Goal: Information Seeking & Learning: Learn about a topic

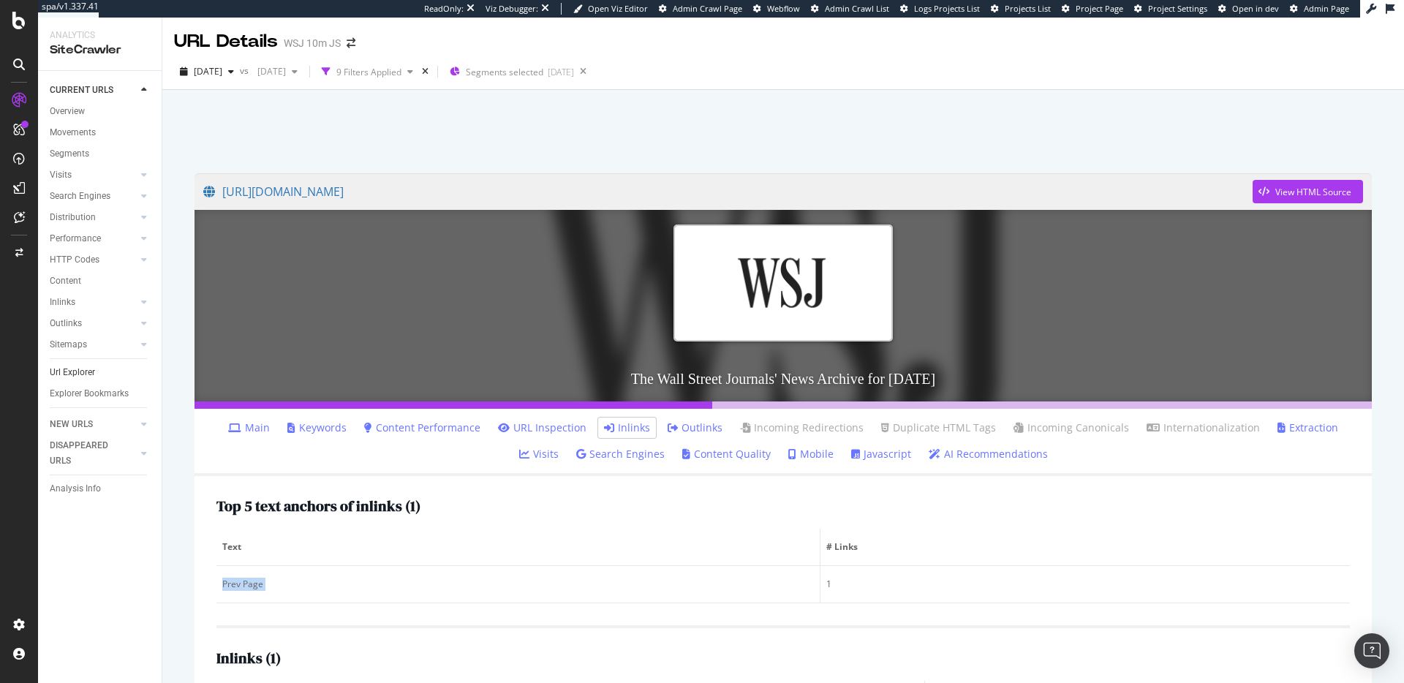
click at [96, 370] on link "Url Explorer" at bounding box center [101, 372] width 102 height 15
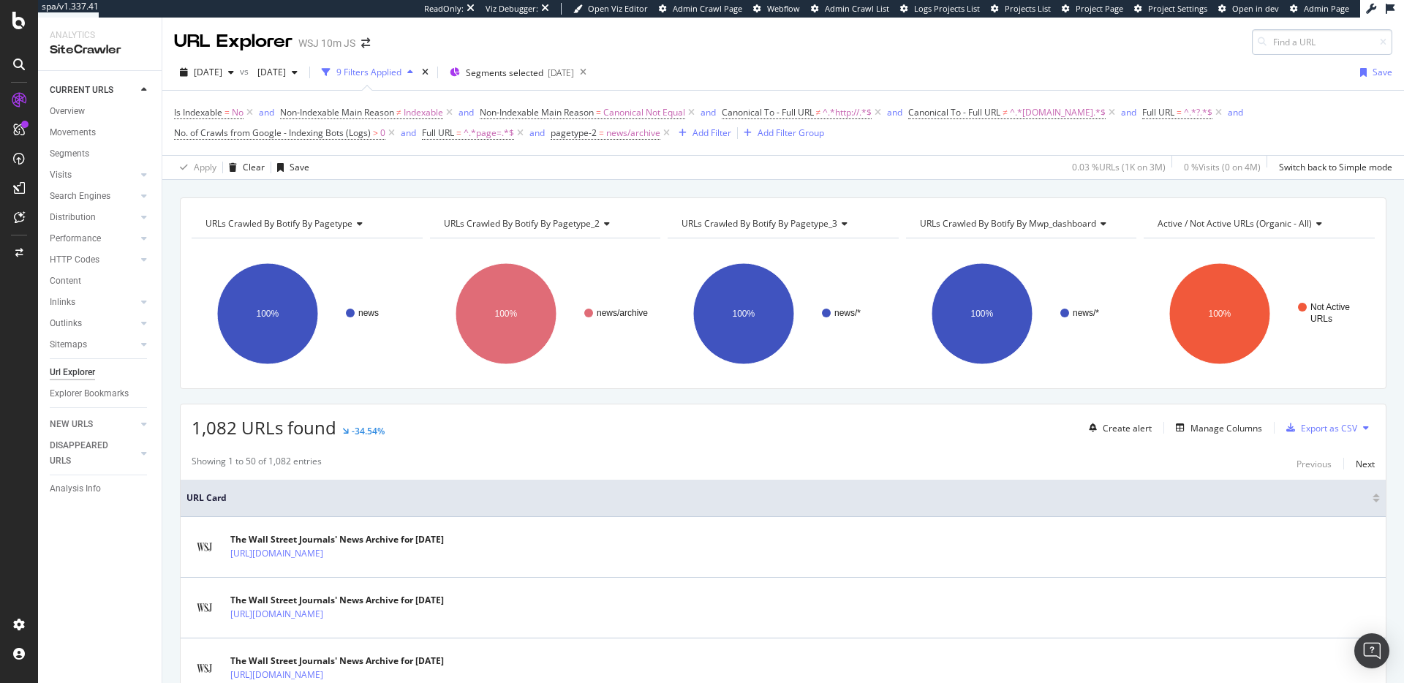
click at [1278, 48] on input at bounding box center [1322, 42] width 140 height 26
type input "https://www.wsj.com/news/types/a-hed"
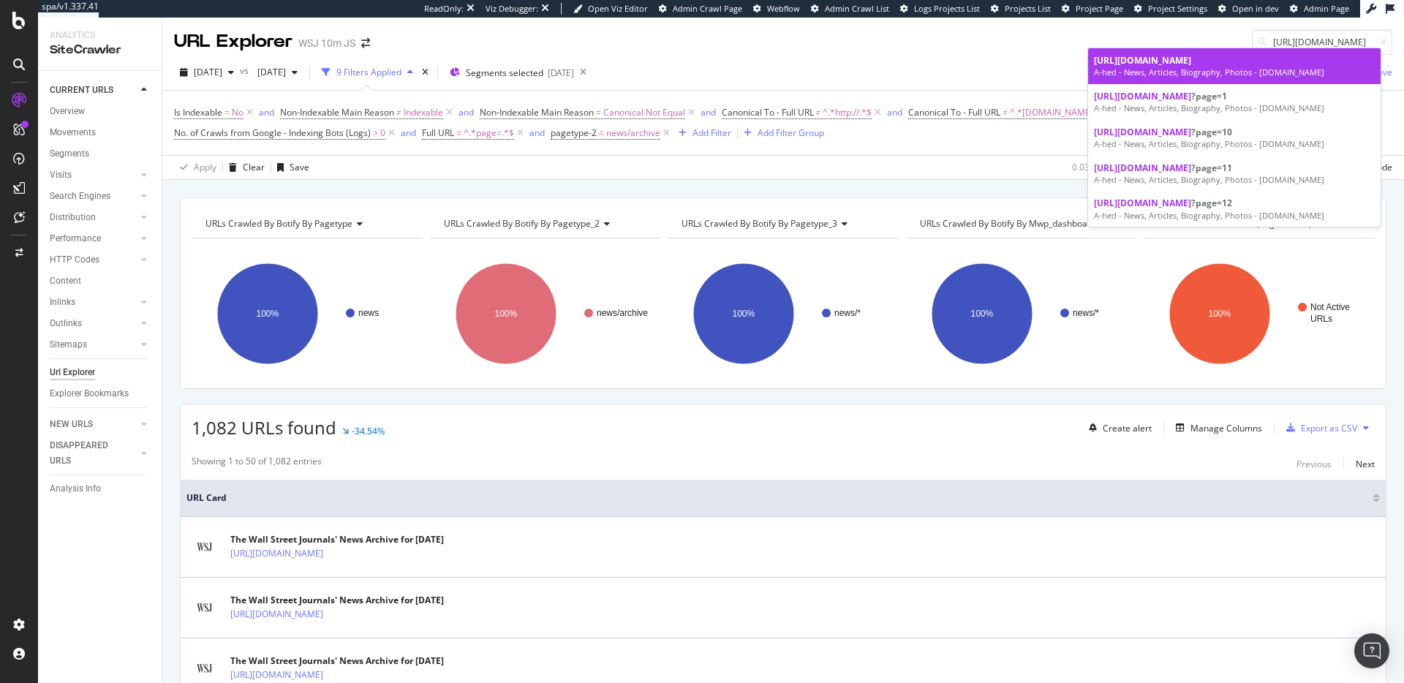
scroll to position [0, 0]
click at [1253, 69] on div "A-hed - News, Articles, Biography, Photos - WSJ.com" at bounding box center [1234, 73] width 281 height 12
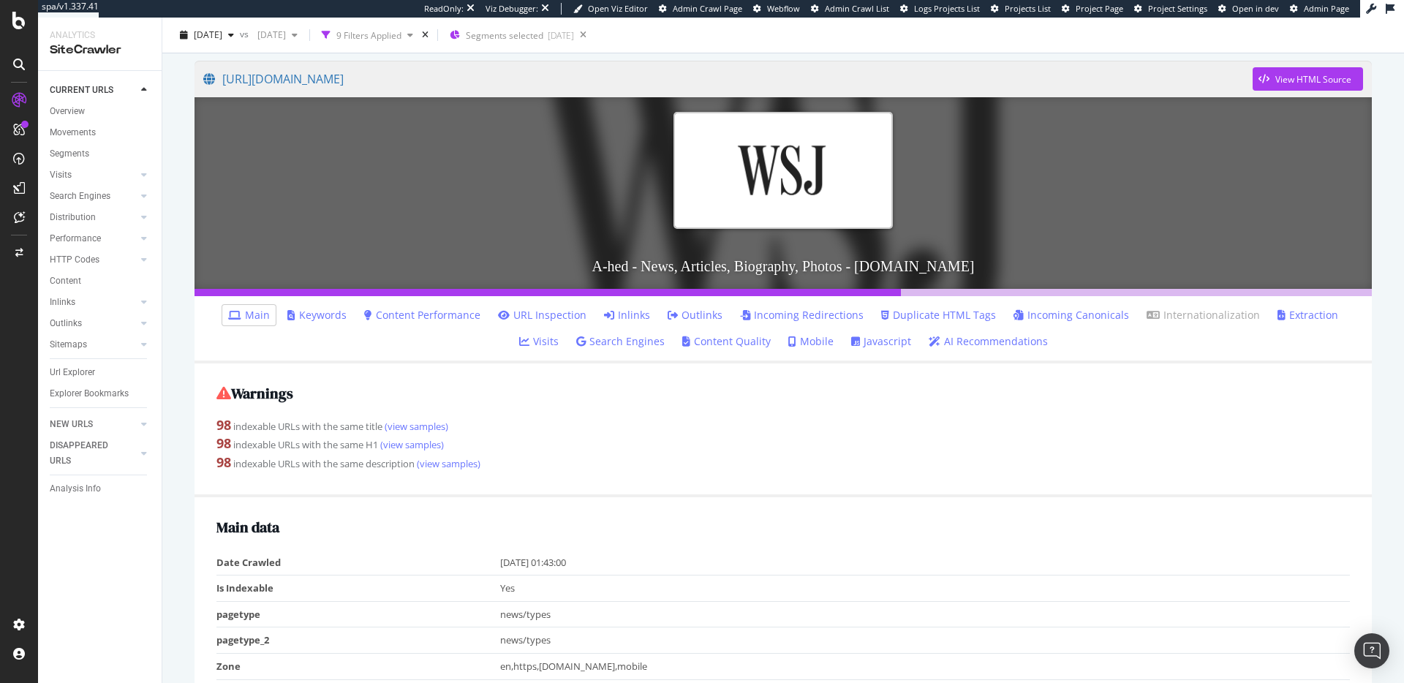
scroll to position [263, 0]
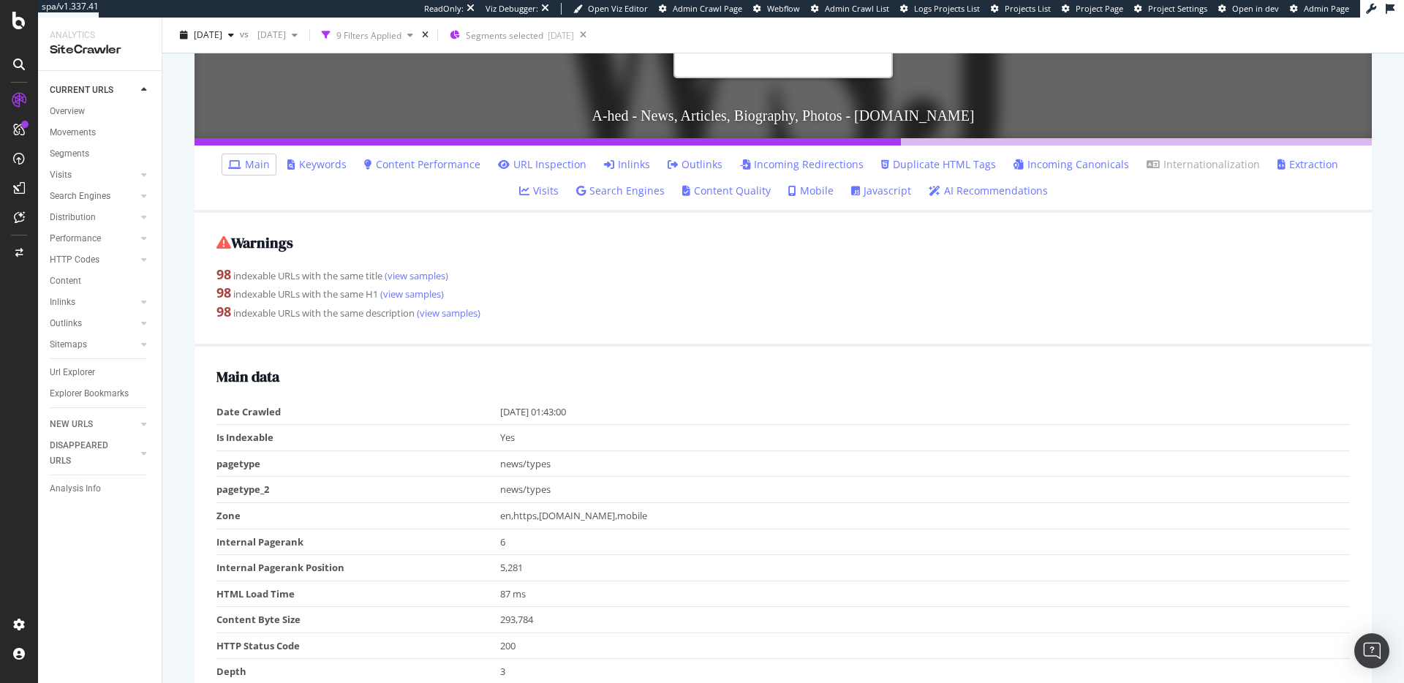
click at [609, 167] on link "Inlinks" at bounding box center [627, 164] width 46 height 15
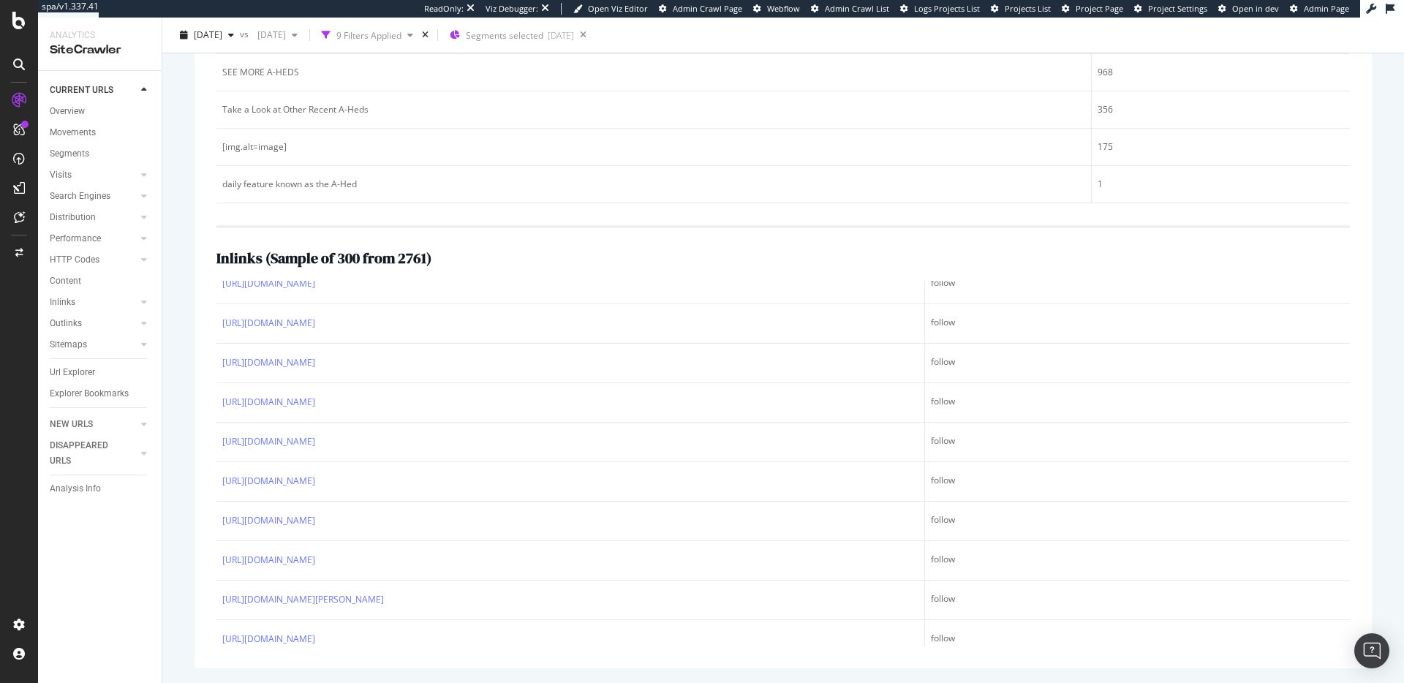
scroll to position [969, 0]
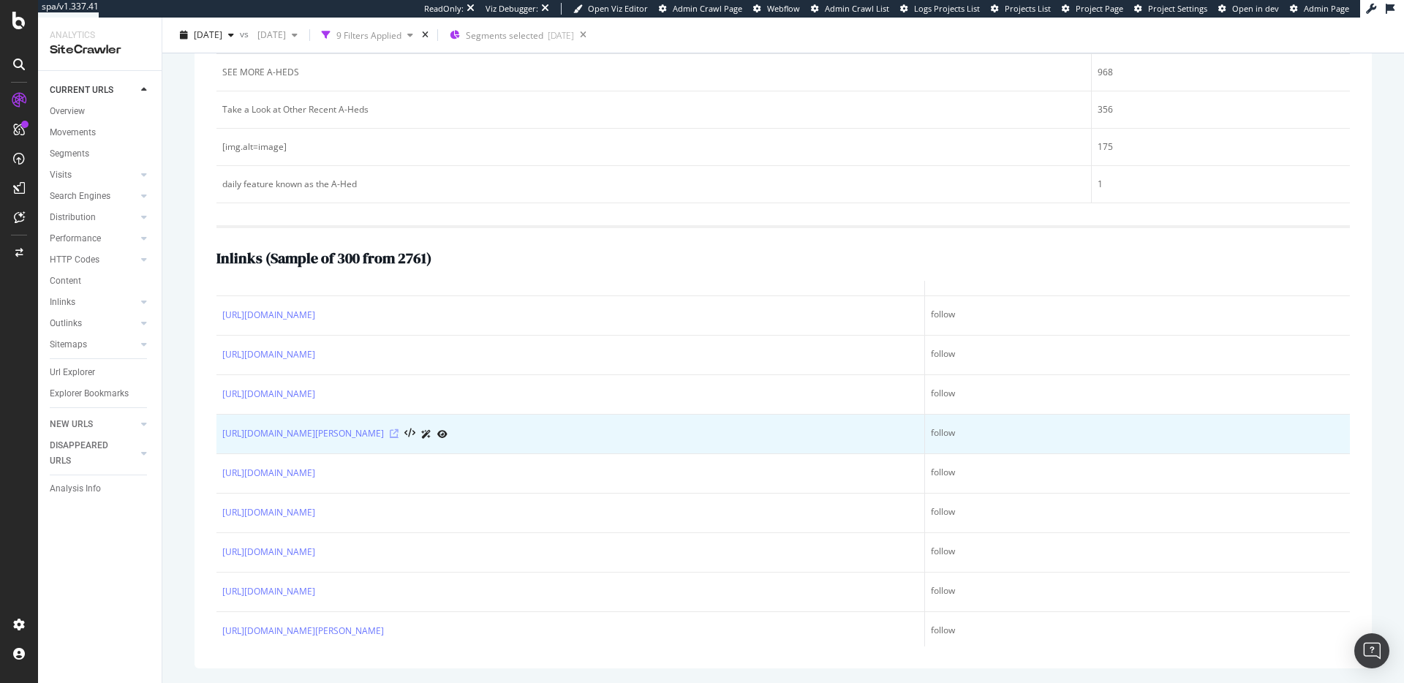
click at [398, 433] on icon at bounding box center [394, 433] width 9 height 9
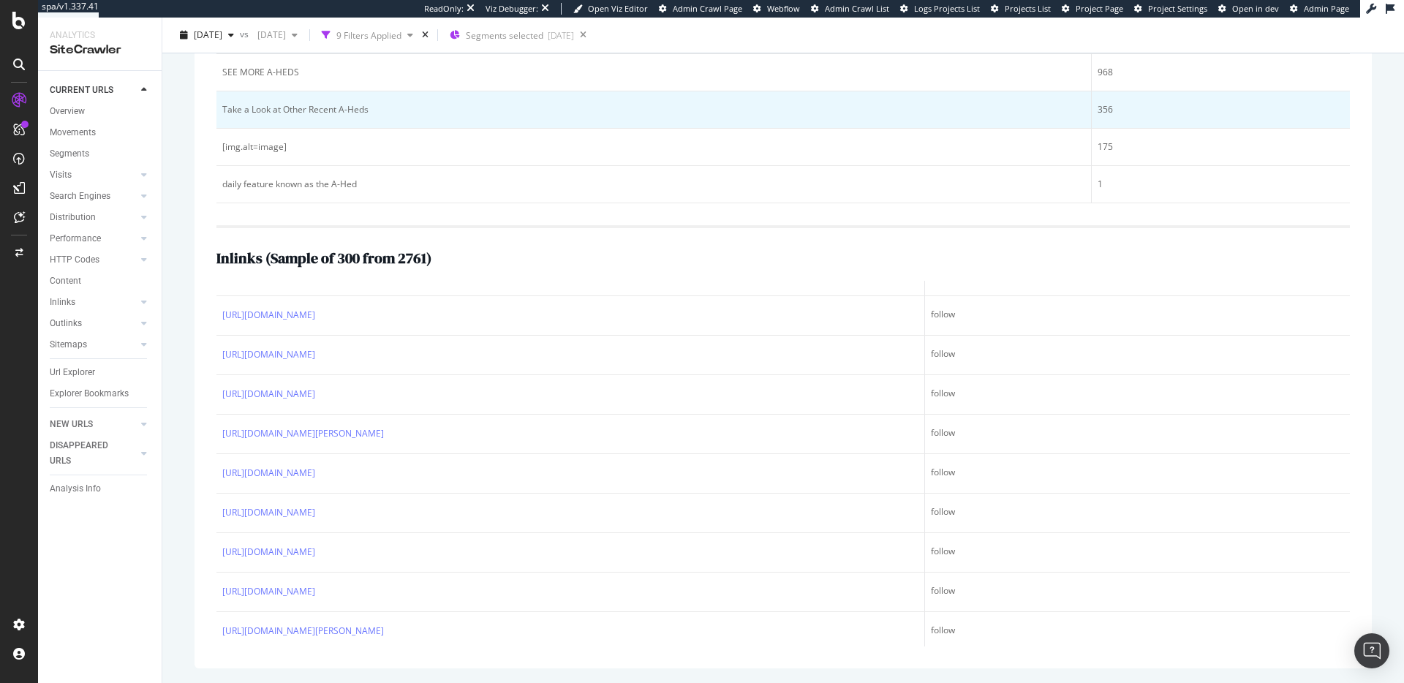
scroll to position [0, 0]
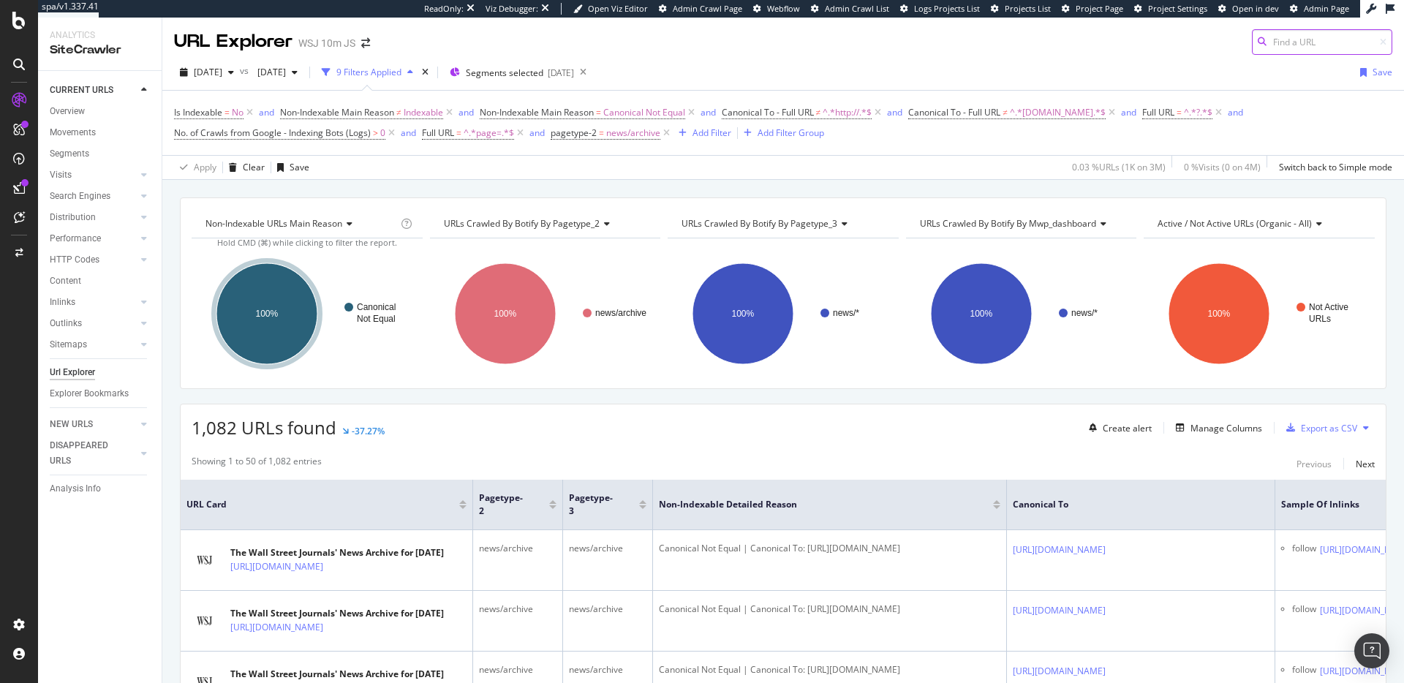
click at [1282, 33] on input at bounding box center [1322, 42] width 140 height 26
paste input "https://www.wsj.com/articles/pro-take-private-lenders-get-choosier-2beed581?tpl…"
type input "https://www.wsj.com/articles/pro-take-private-lenders-get-choosier-2beed581?tpl…"
click at [1163, 61] on span "https://www.wsj.com/articles/pro-take-private-lenders-get-choosier-2beed581?tpl…" at bounding box center [1136, 54] width 97 height 12
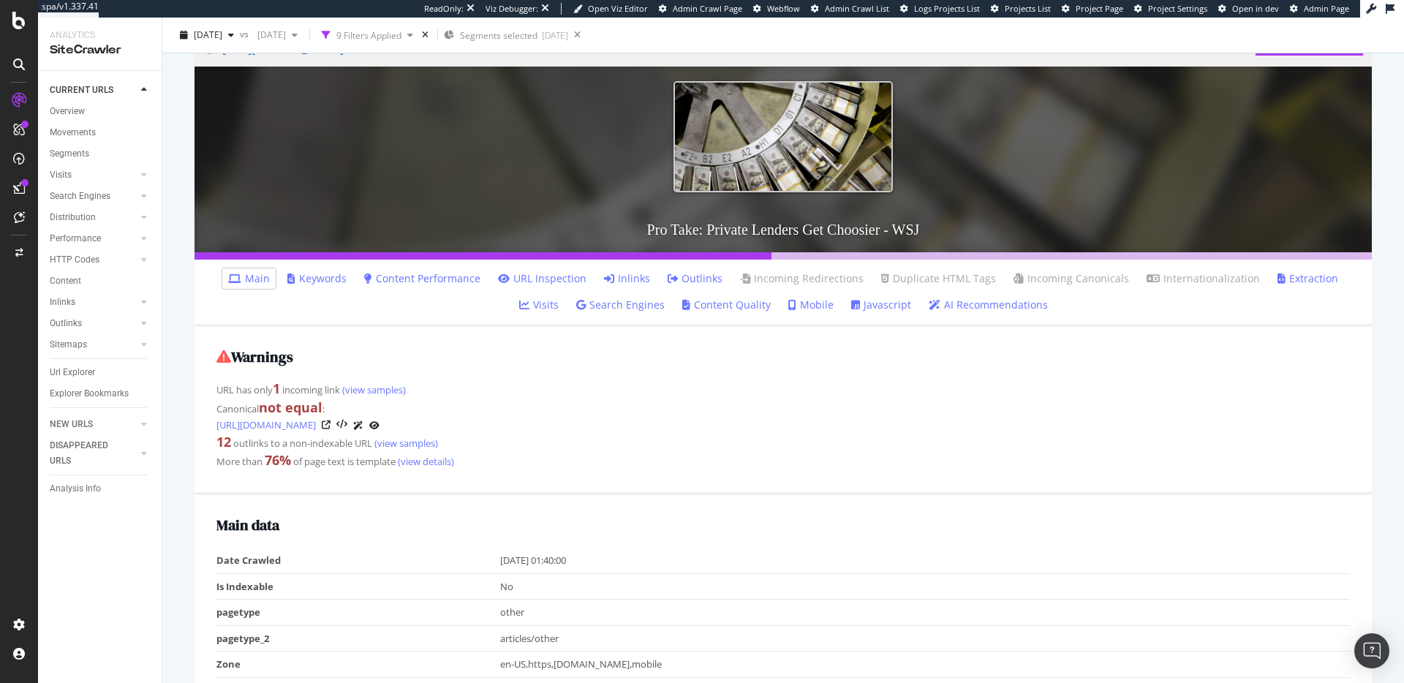
scroll to position [219, 0]
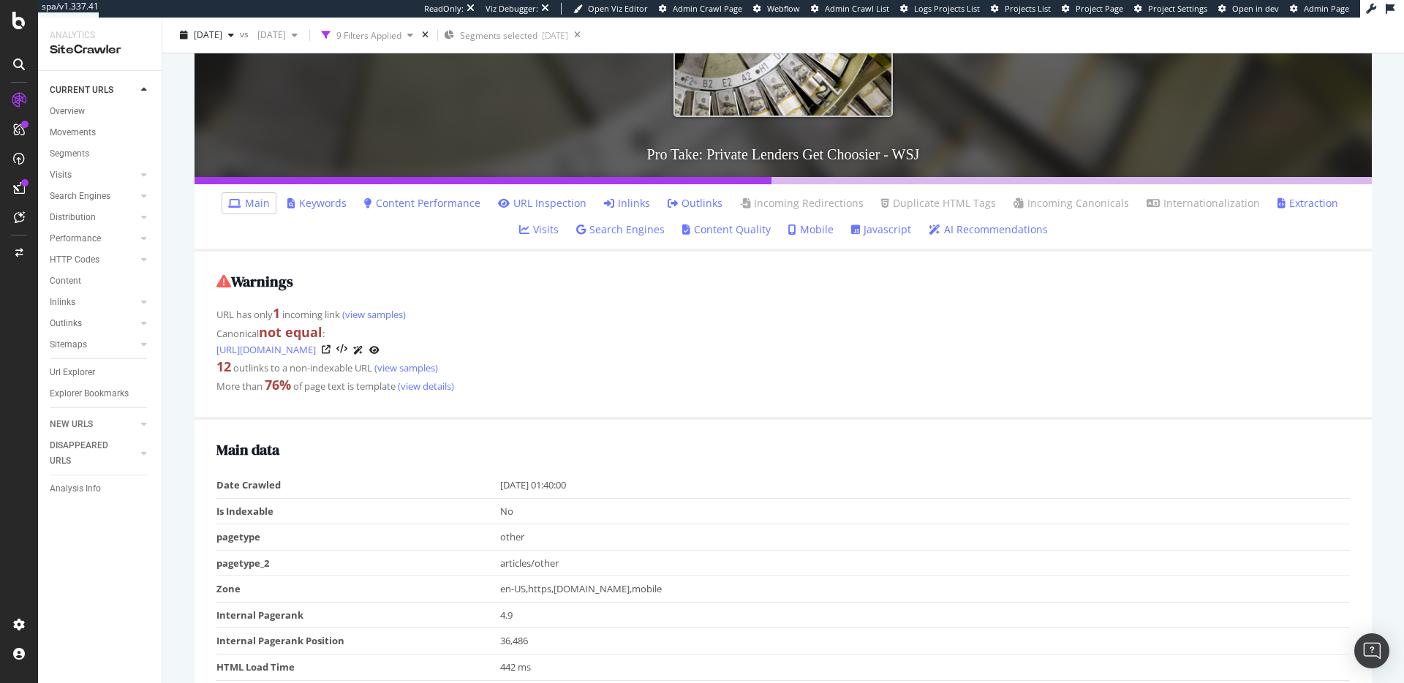
click at [604, 202] on link "Inlinks" at bounding box center [627, 203] width 46 height 15
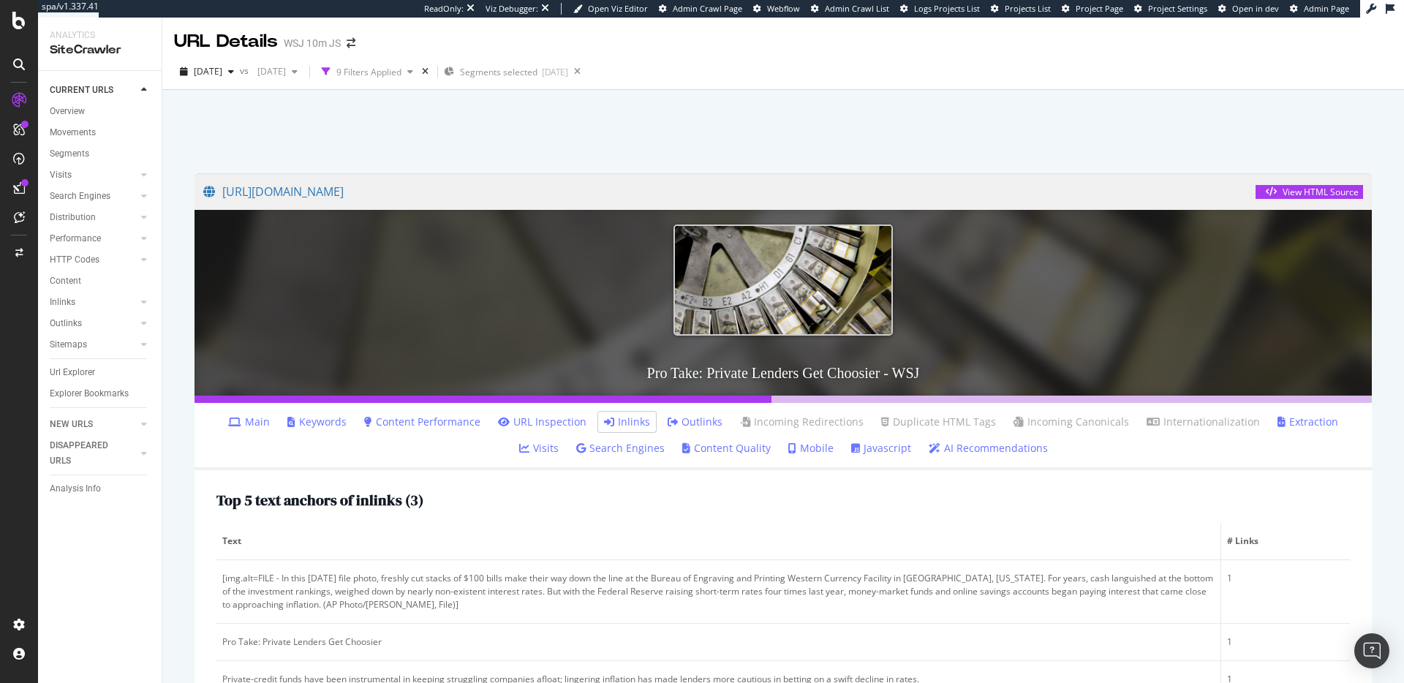
scroll to position [206, 0]
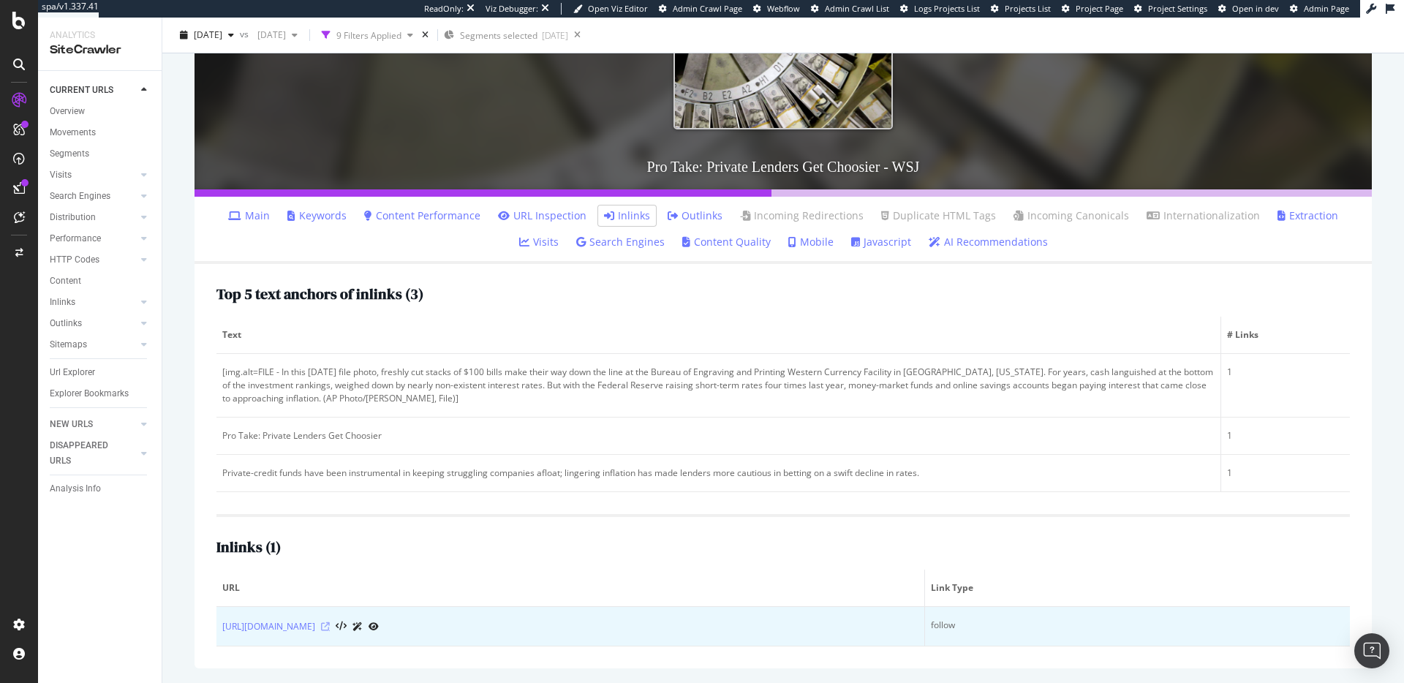
click at [330, 626] on icon at bounding box center [325, 626] width 9 height 9
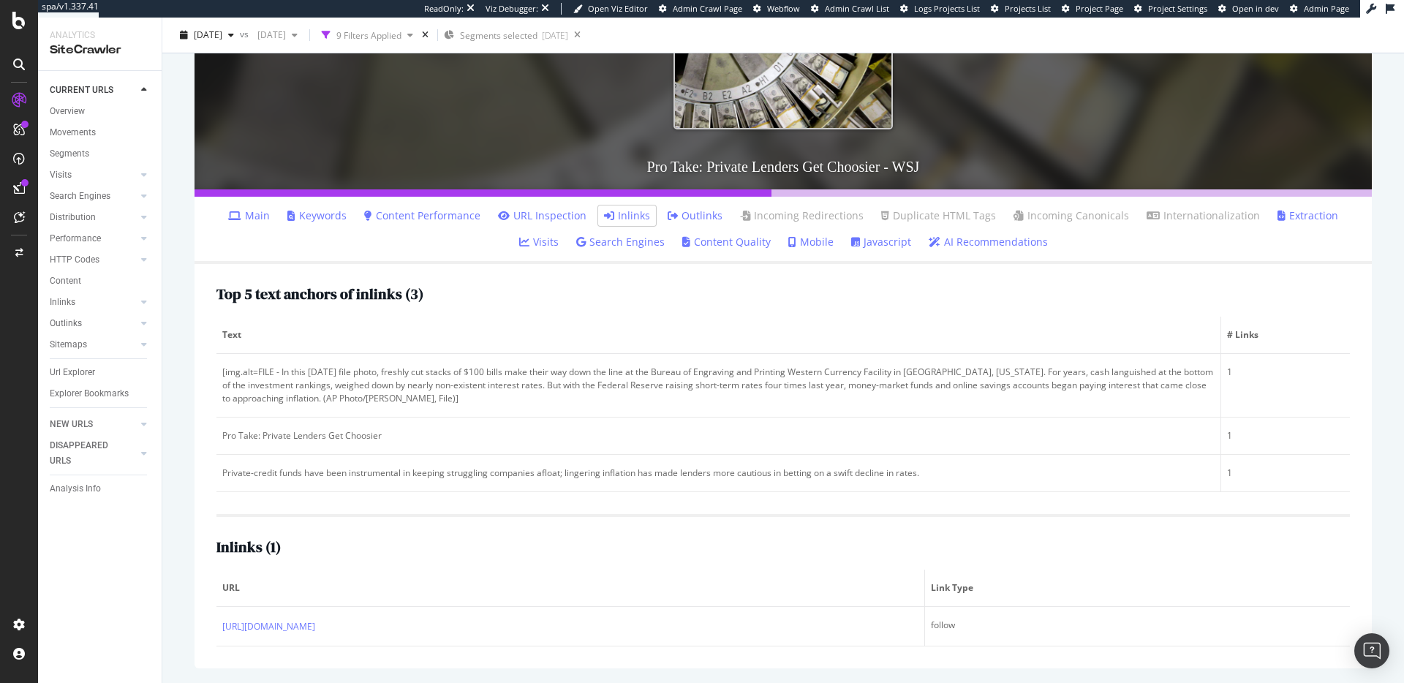
scroll to position [0, 0]
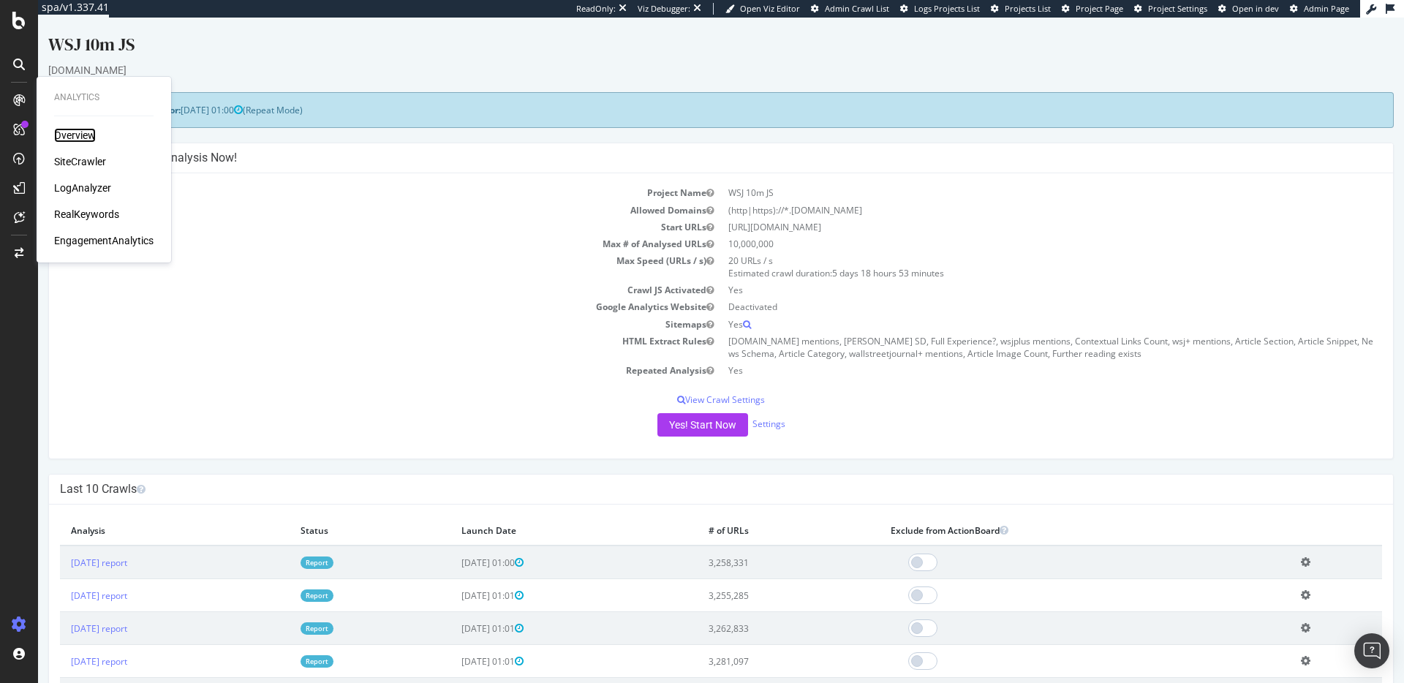
click at [81, 133] on div "Overview" at bounding box center [75, 135] width 42 height 15
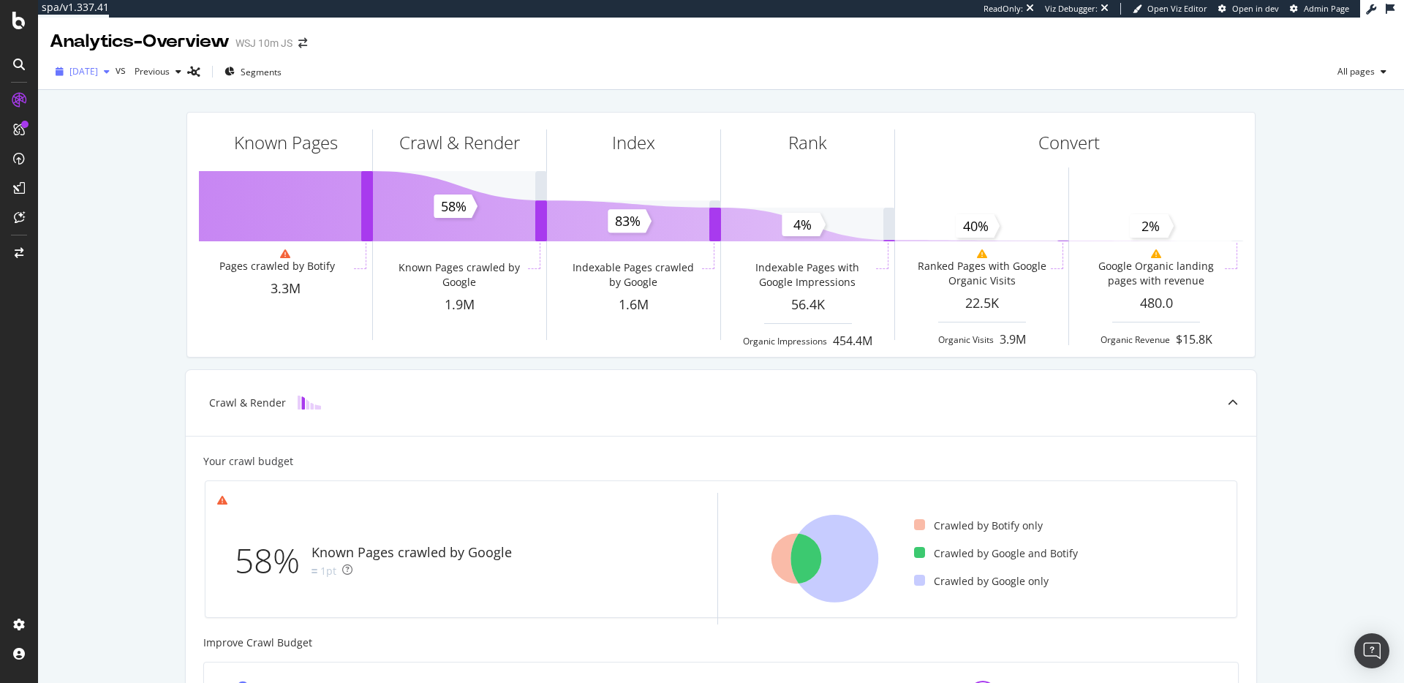
click at [96, 67] on span "[DATE]" at bounding box center [83, 71] width 29 height 12
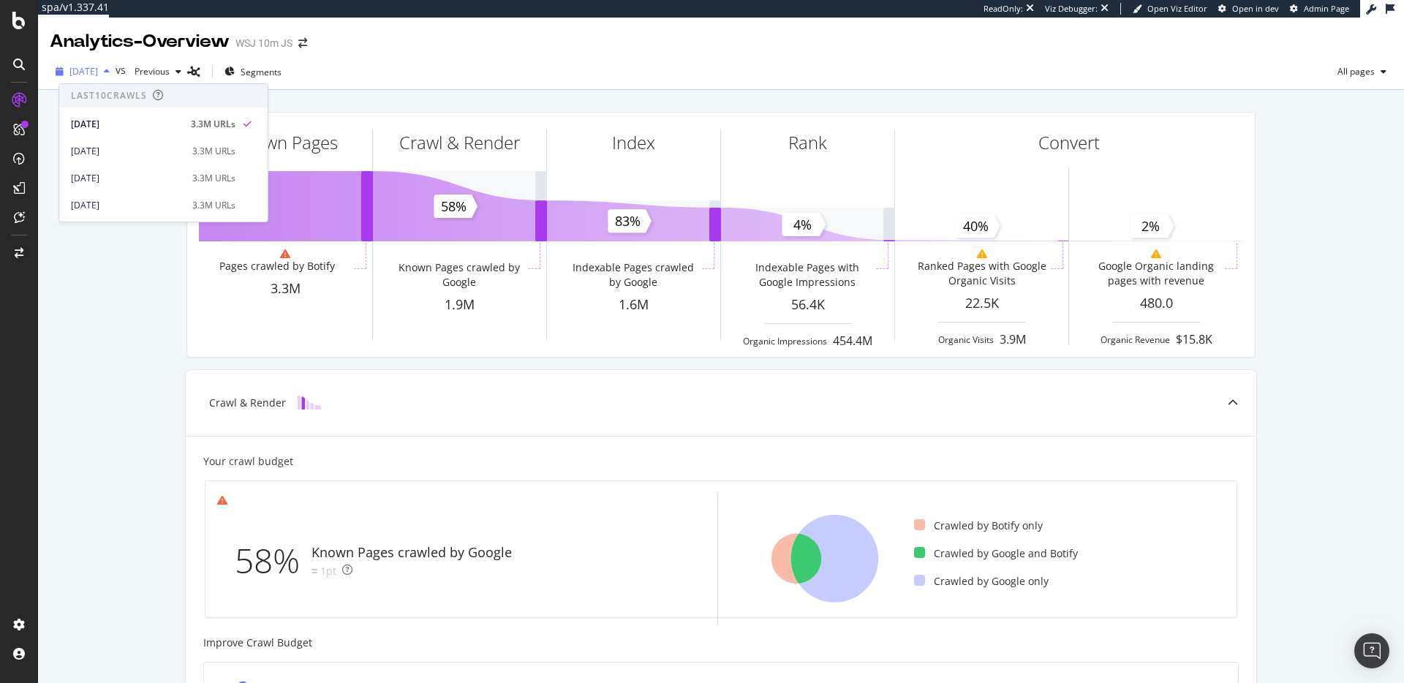
click at [96, 67] on span "[DATE]" at bounding box center [83, 71] width 29 height 12
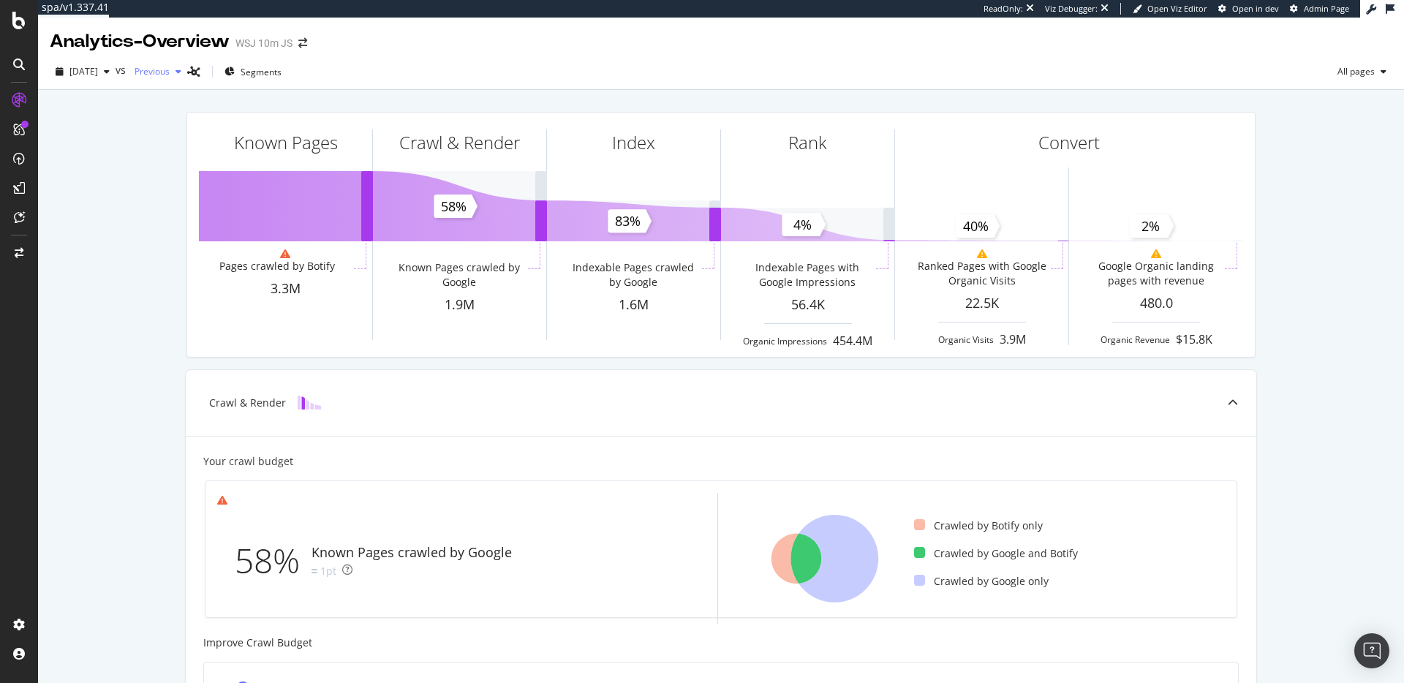
click at [187, 64] on div "Previous" at bounding box center [158, 72] width 58 height 22
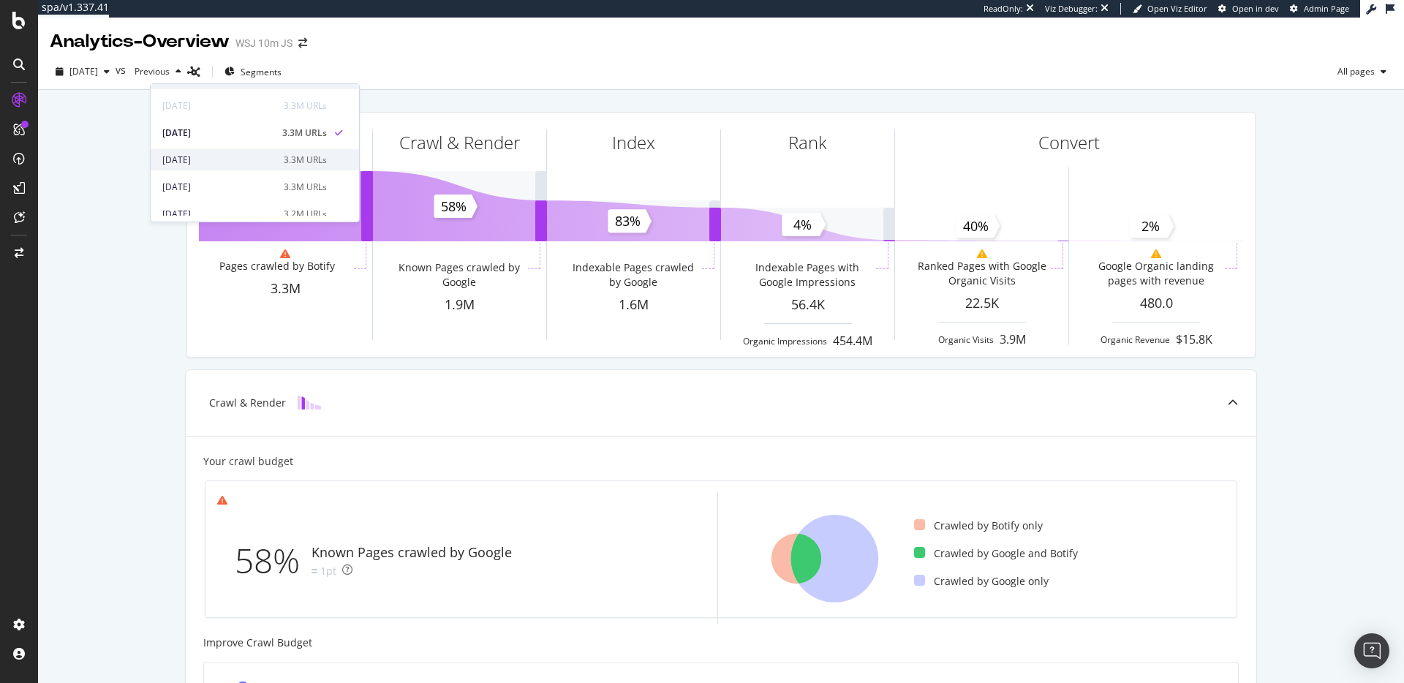
scroll to position [28, 0]
click at [274, 175] on div "[DATE]" at bounding box center [218, 177] width 113 height 13
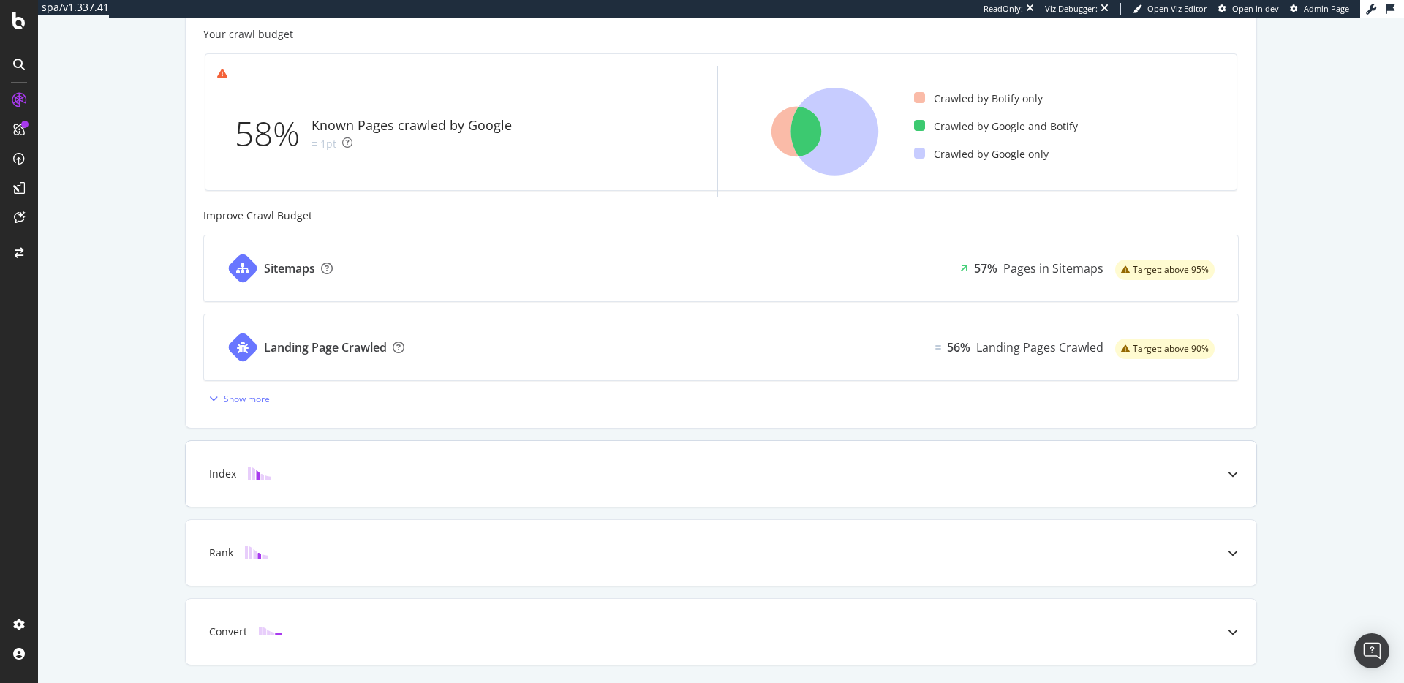
click at [317, 448] on div "Index" at bounding box center [721, 474] width 1070 height 66
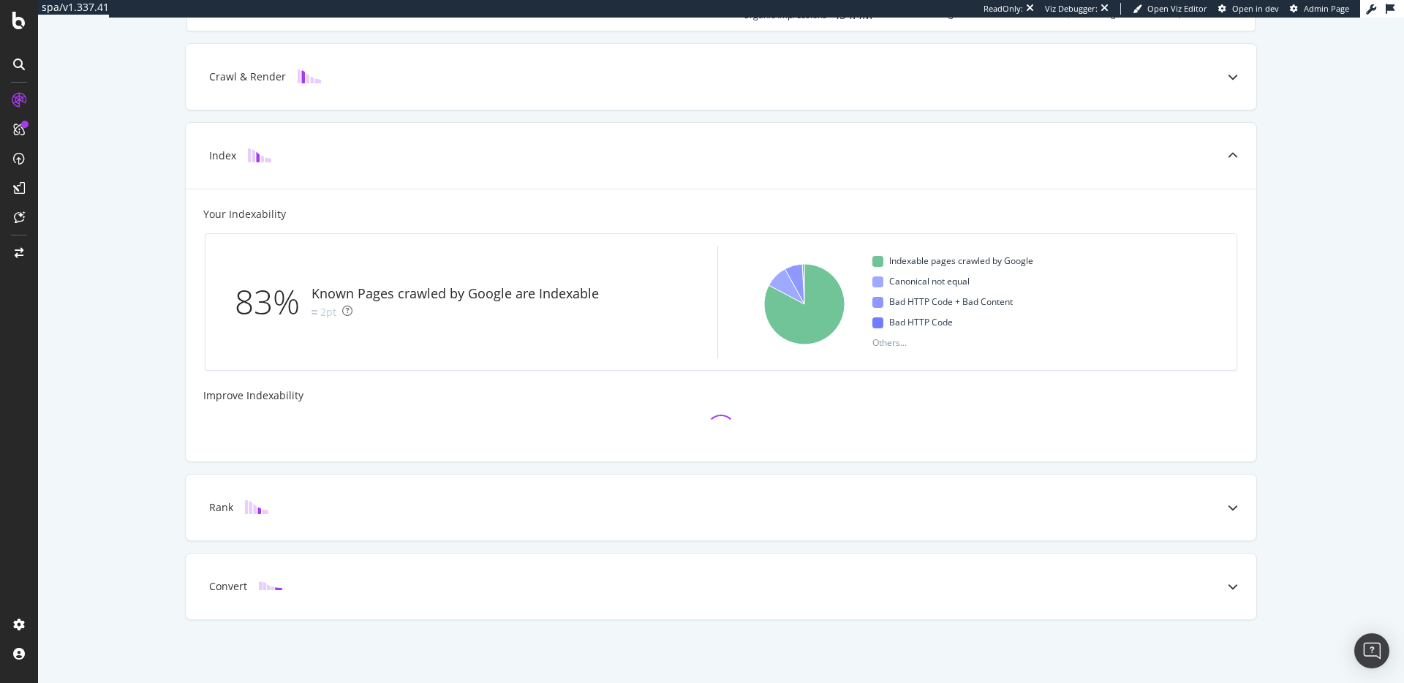
scroll to position [427, 0]
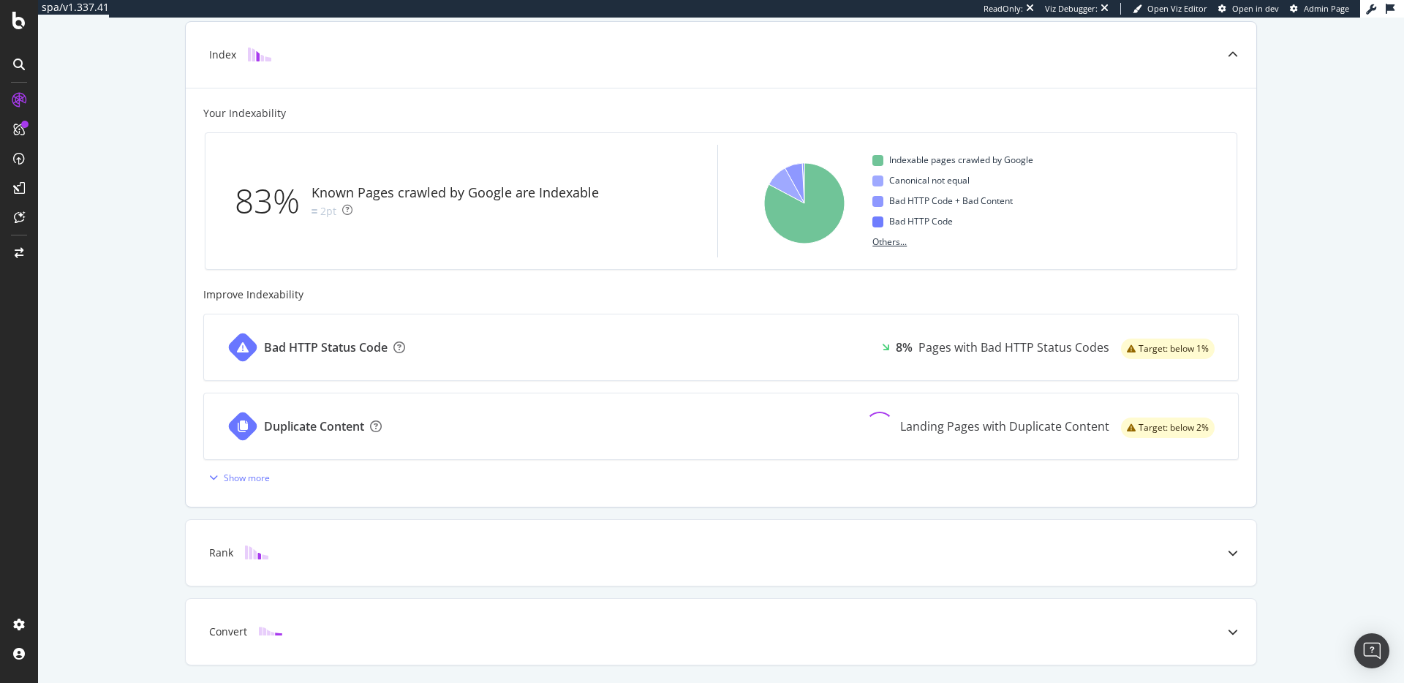
click at [887, 243] on span "Others..." at bounding box center [889, 242] width 46 height 18
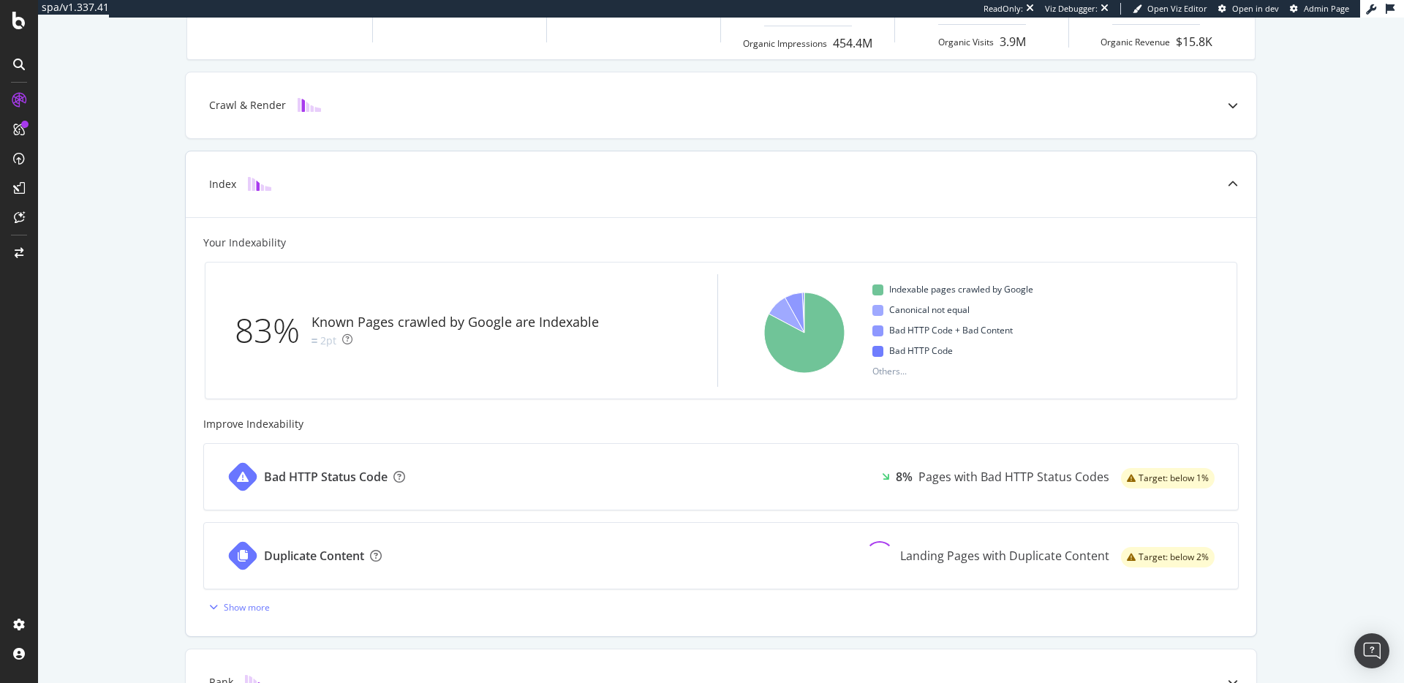
scroll to position [288, 0]
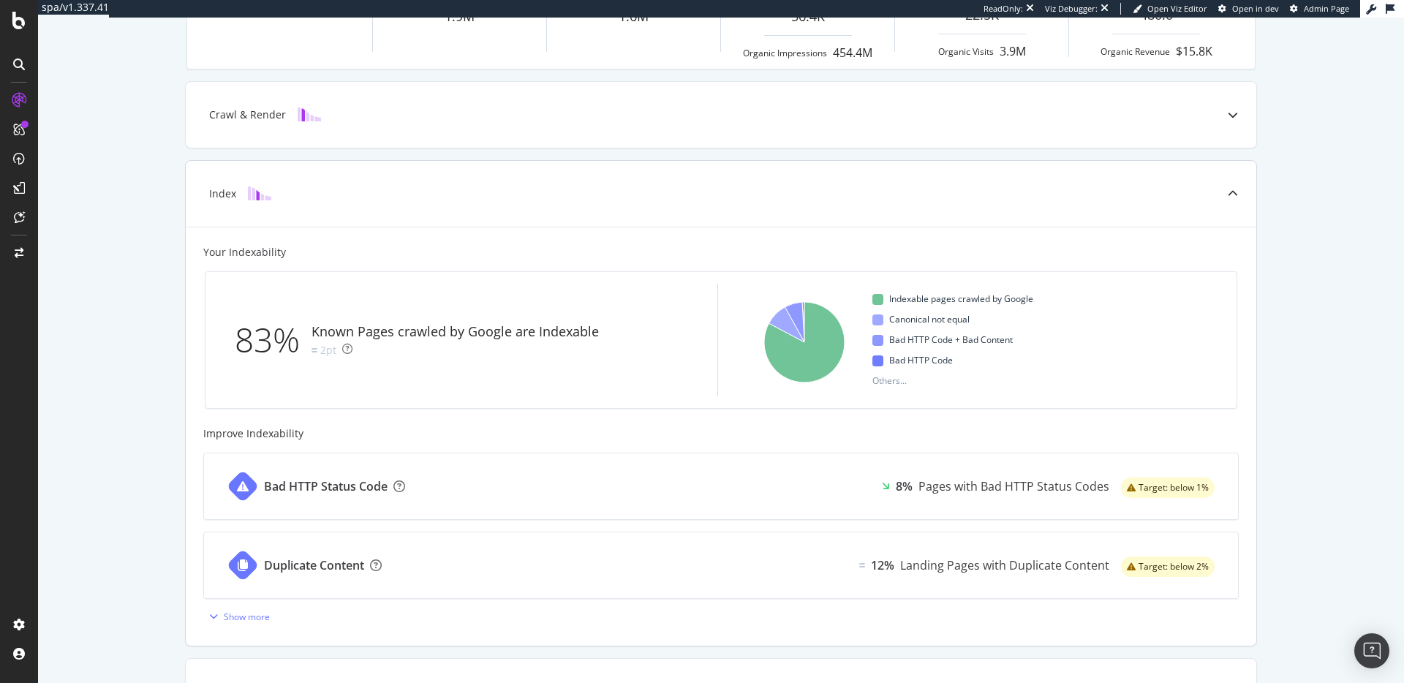
click at [311, 308] on div "83% Known Pages crawled by Google are Indexable 2pt" at bounding box center [458, 340] width 482 height 113
click at [792, 311] on icon "A chart." at bounding box center [794, 322] width 20 height 40
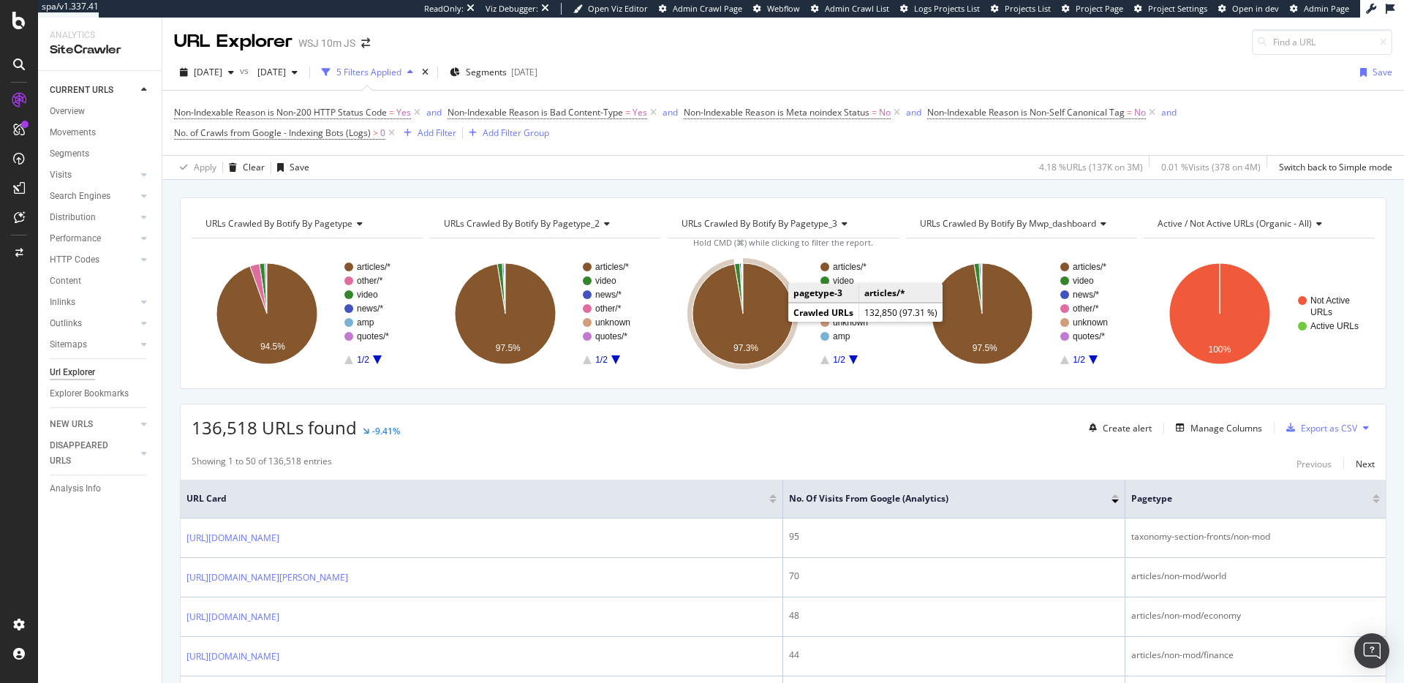
click at [762, 325] on icon "A chart." at bounding box center [742, 313] width 101 height 101
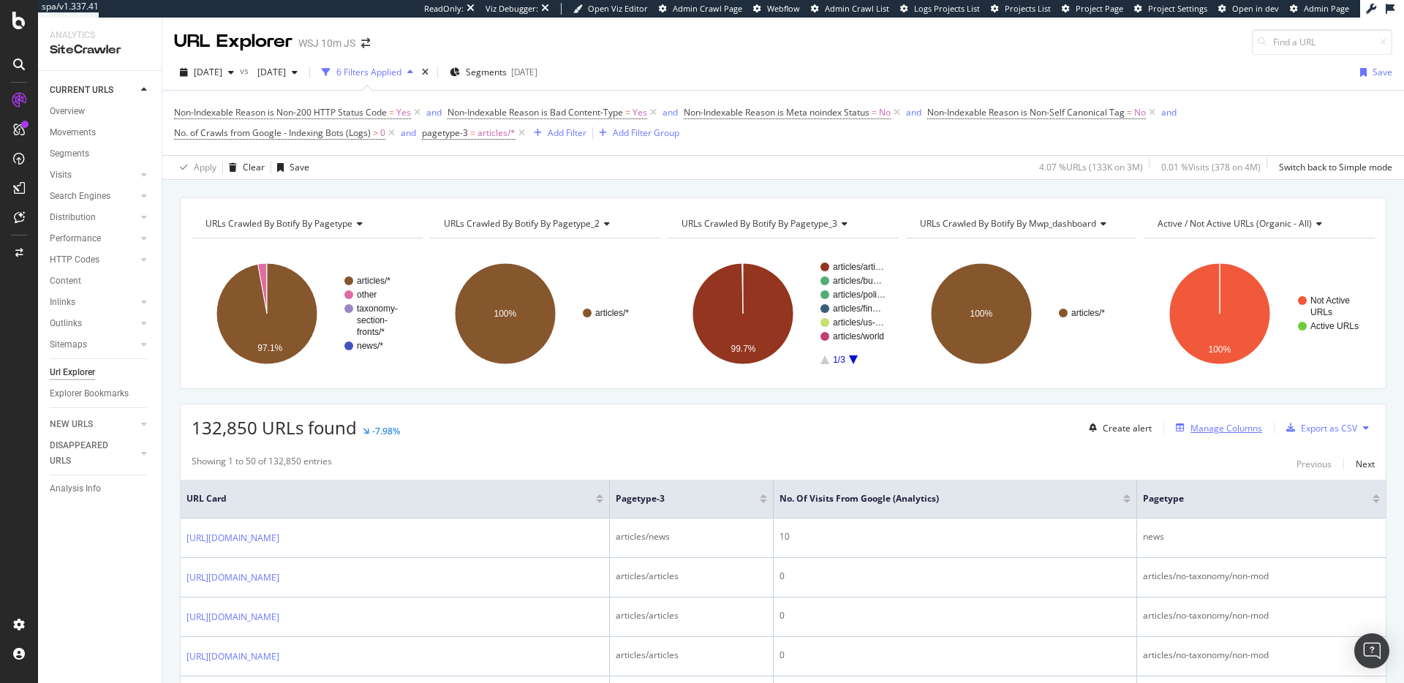
click at [1233, 420] on div "Manage Columns" at bounding box center [1216, 428] width 92 height 16
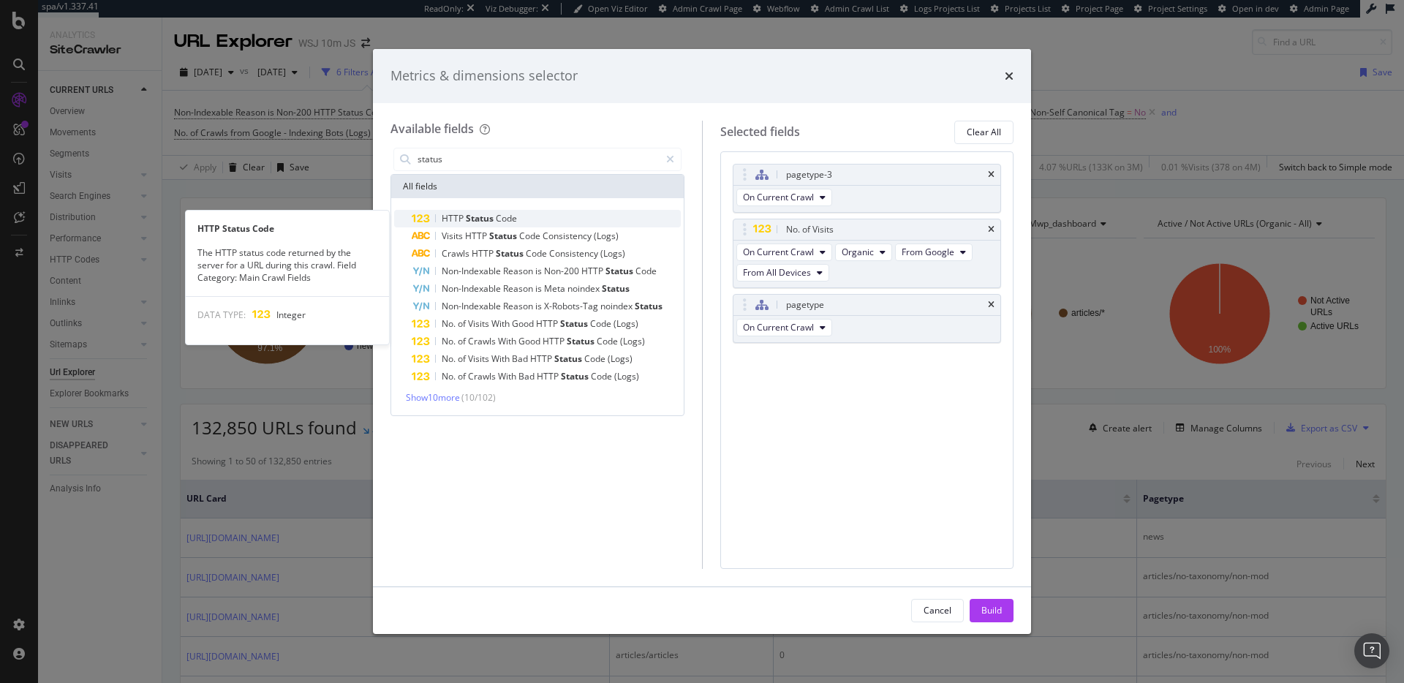
type input "status"
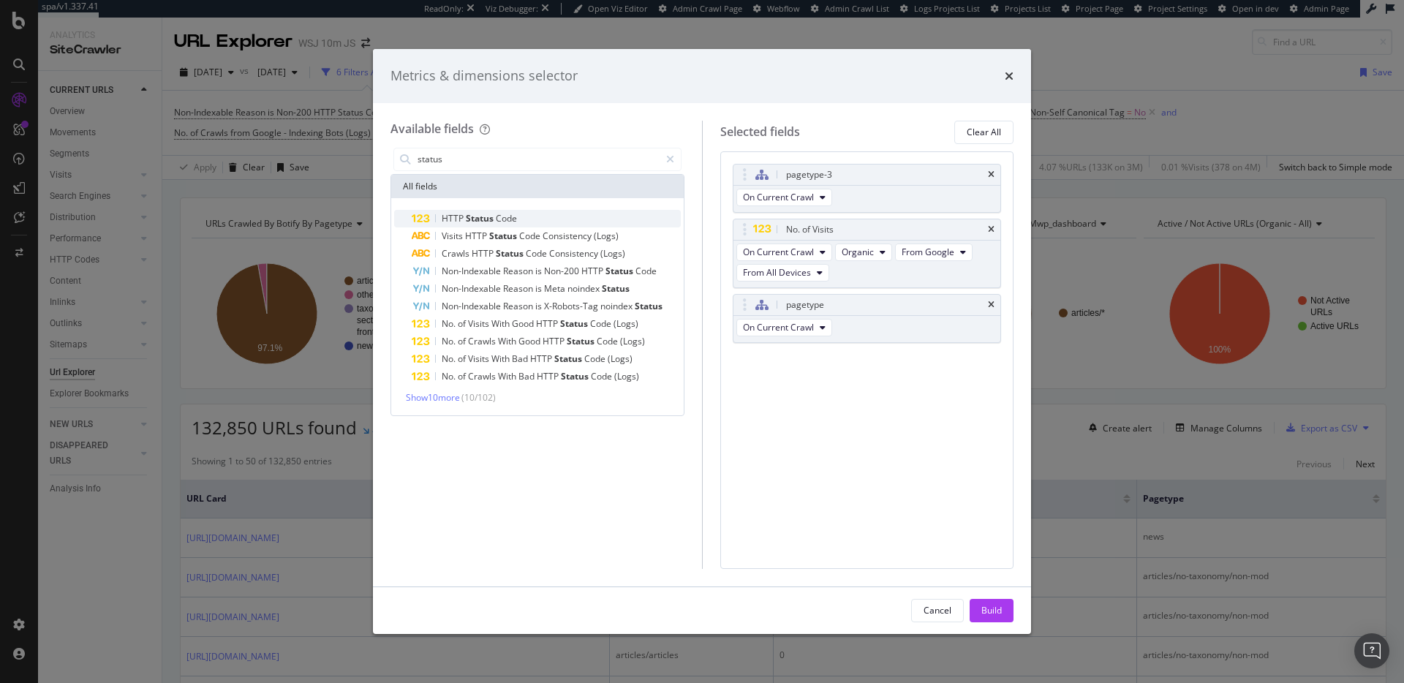
click at [524, 220] on div "HTTP Status Code" at bounding box center [546, 219] width 269 height 18
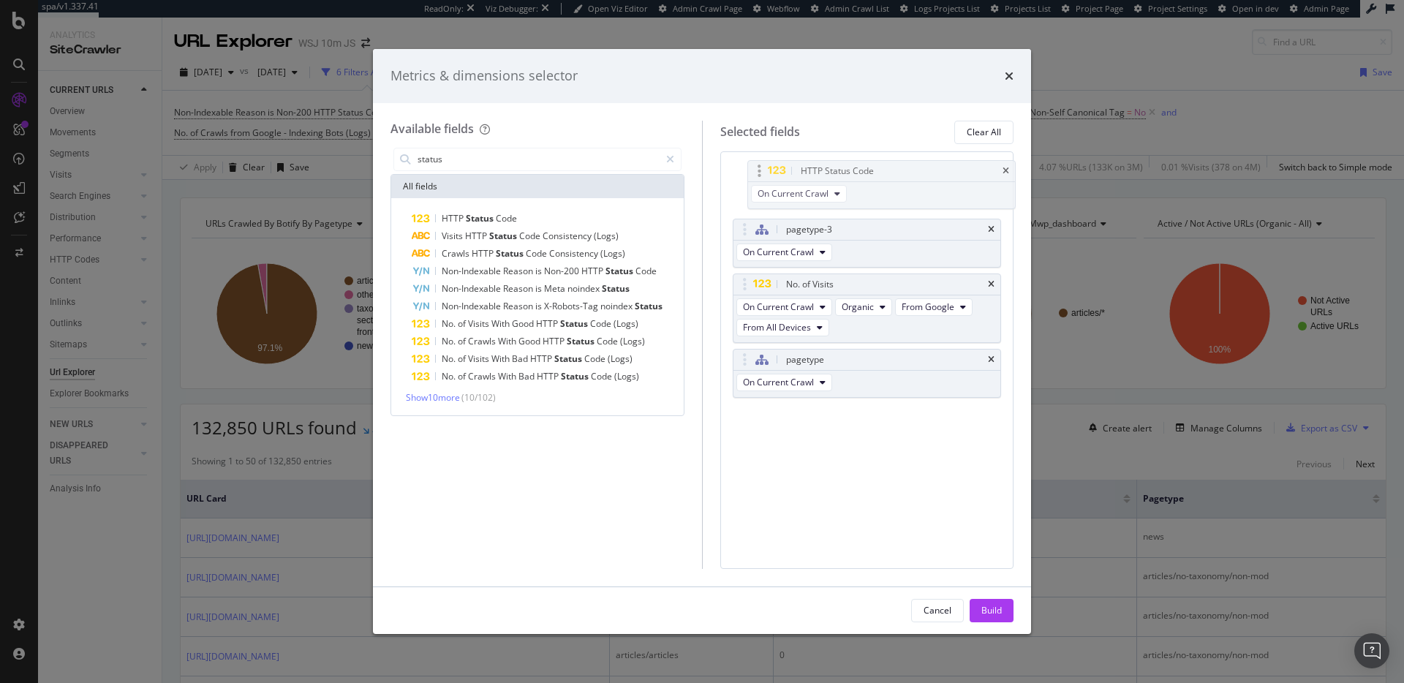
drag, startPoint x: 877, startPoint y: 365, endPoint x: 891, endPoint y: 179, distance: 186.2
click at [891, 178] on body "spa/v1.337.41 ReadOnly: Viz Debugger: Open Viz Editor Admin Crawl Page Webflow …" at bounding box center [702, 341] width 1404 height 683
click at [991, 604] on div "Build" at bounding box center [991, 610] width 20 height 12
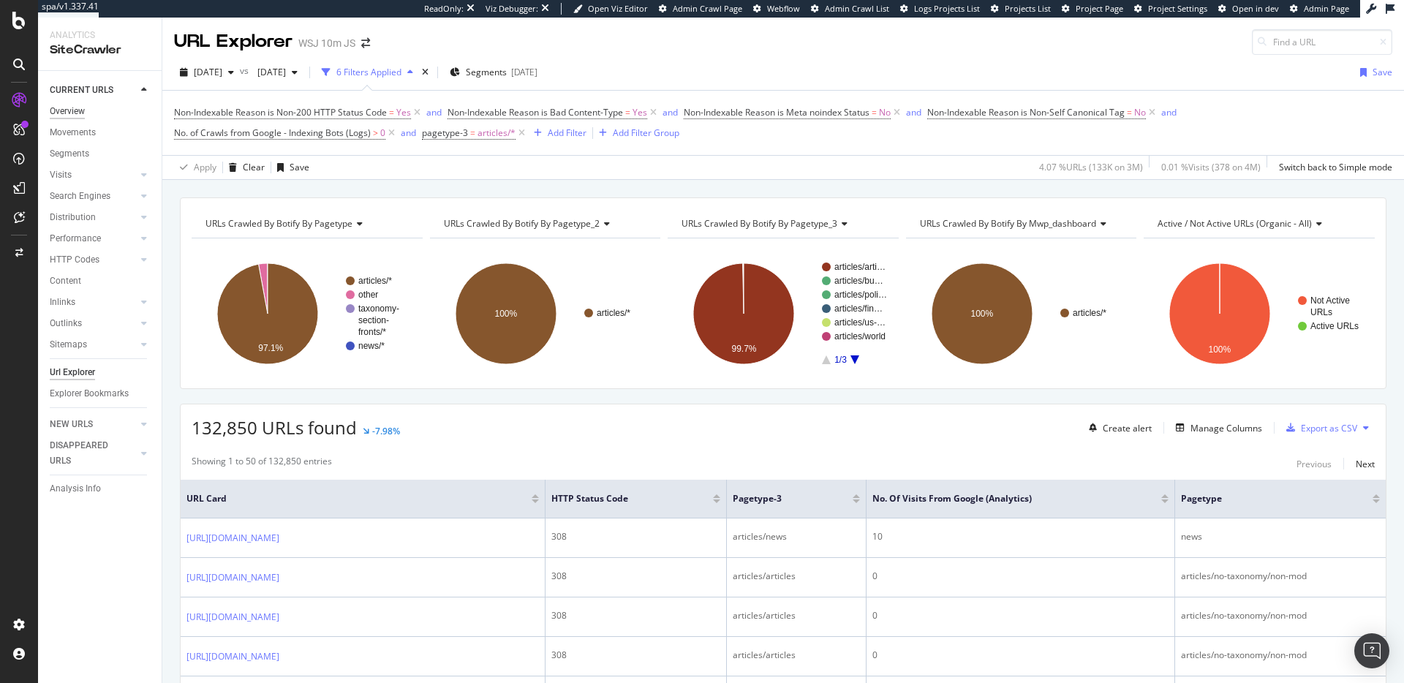
click at [69, 108] on div "Overview" at bounding box center [67, 111] width 35 height 15
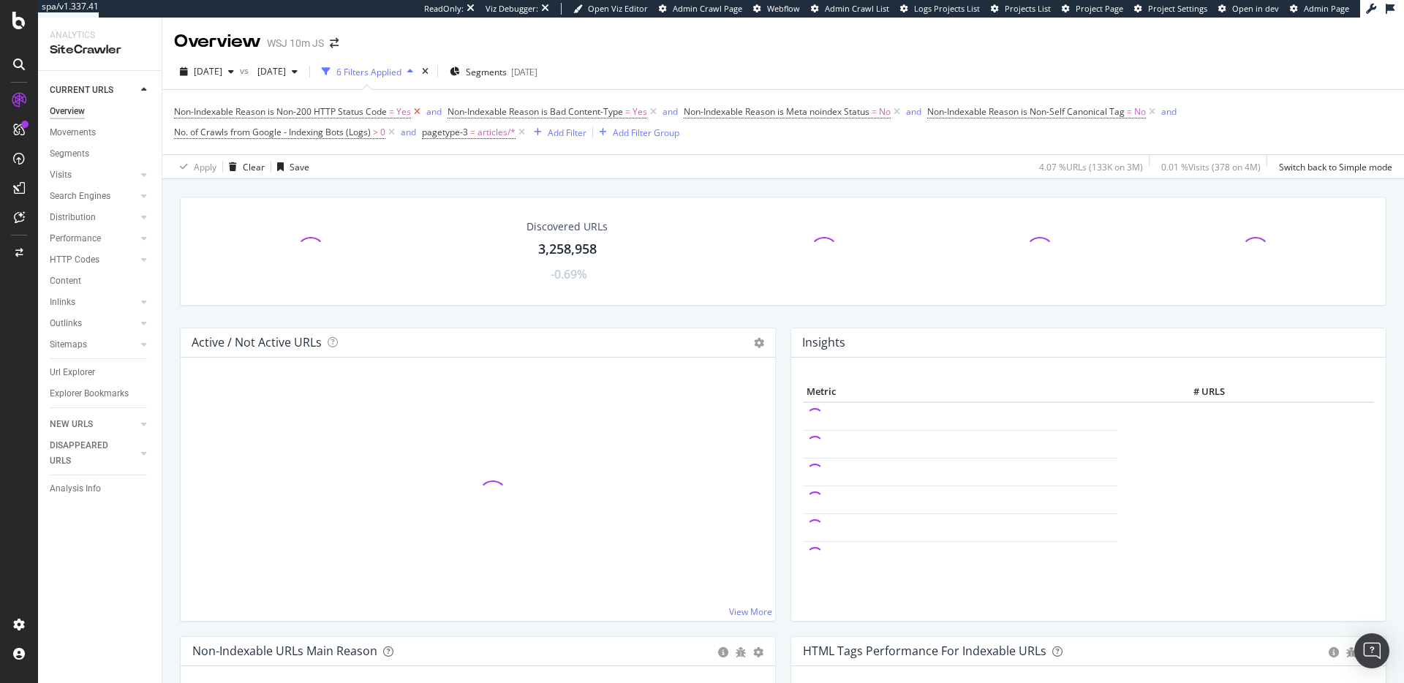
click at [417, 110] on icon at bounding box center [417, 112] width 12 height 15
click at [379, 114] on icon at bounding box center [380, 112] width 12 height 15
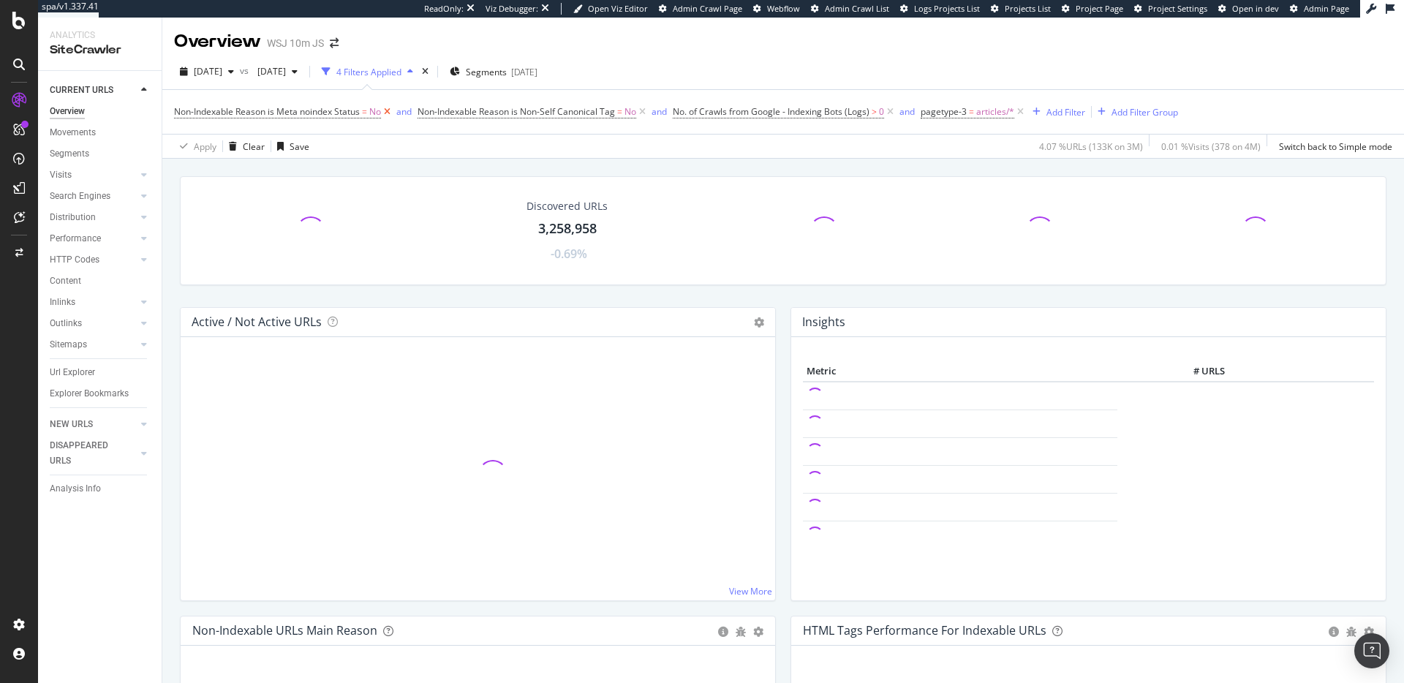
click at [390, 112] on icon at bounding box center [387, 112] width 12 height 15
click at [401, 113] on icon at bounding box center [399, 112] width 12 height 15
drag, startPoint x: 393, startPoint y: 111, endPoint x: 404, endPoint y: 118, distance: 13.2
click at [394, 111] on icon at bounding box center [391, 112] width 12 height 15
click at [277, 110] on icon at bounding box center [274, 112] width 12 height 15
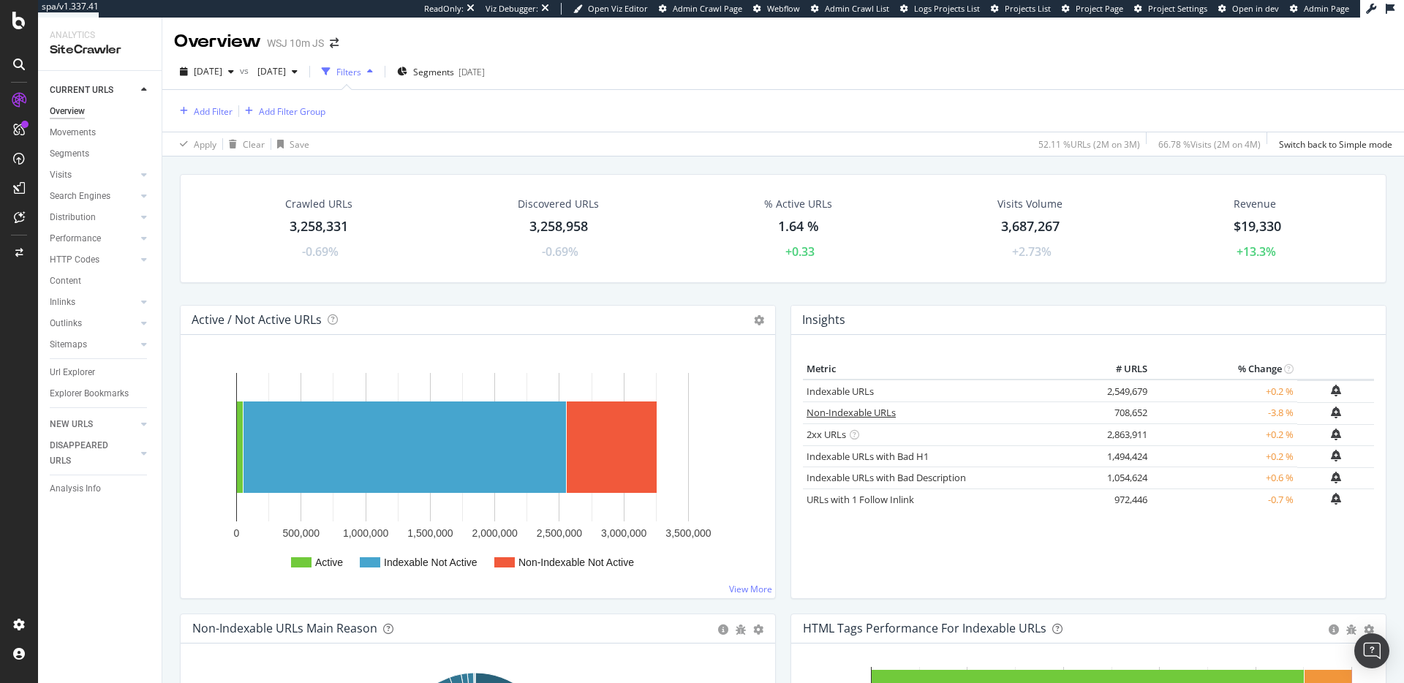
click at [875, 410] on link "Non-Indexable URLs" at bounding box center [850, 412] width 89 height 13
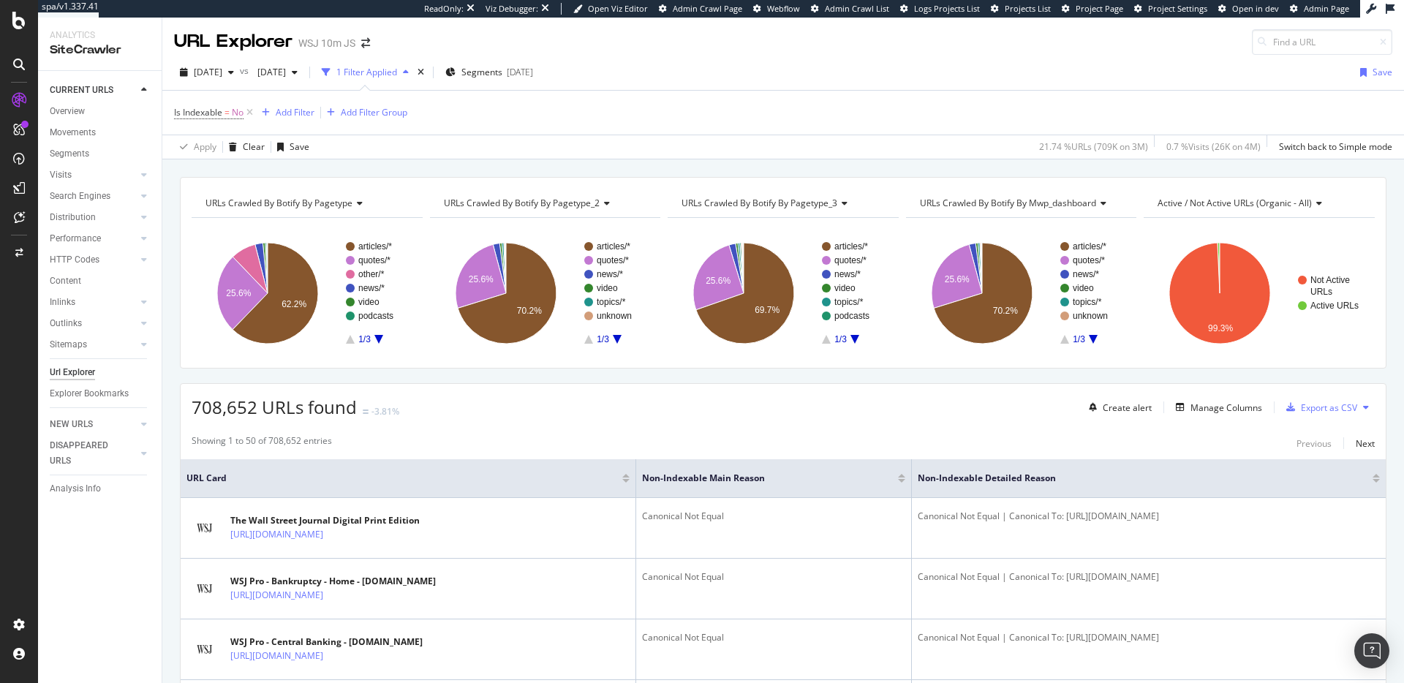
click at [339, 200] on span "URLs Crawled By Botify By pagetype" at bounding box center [278, 203] width 147 height 12
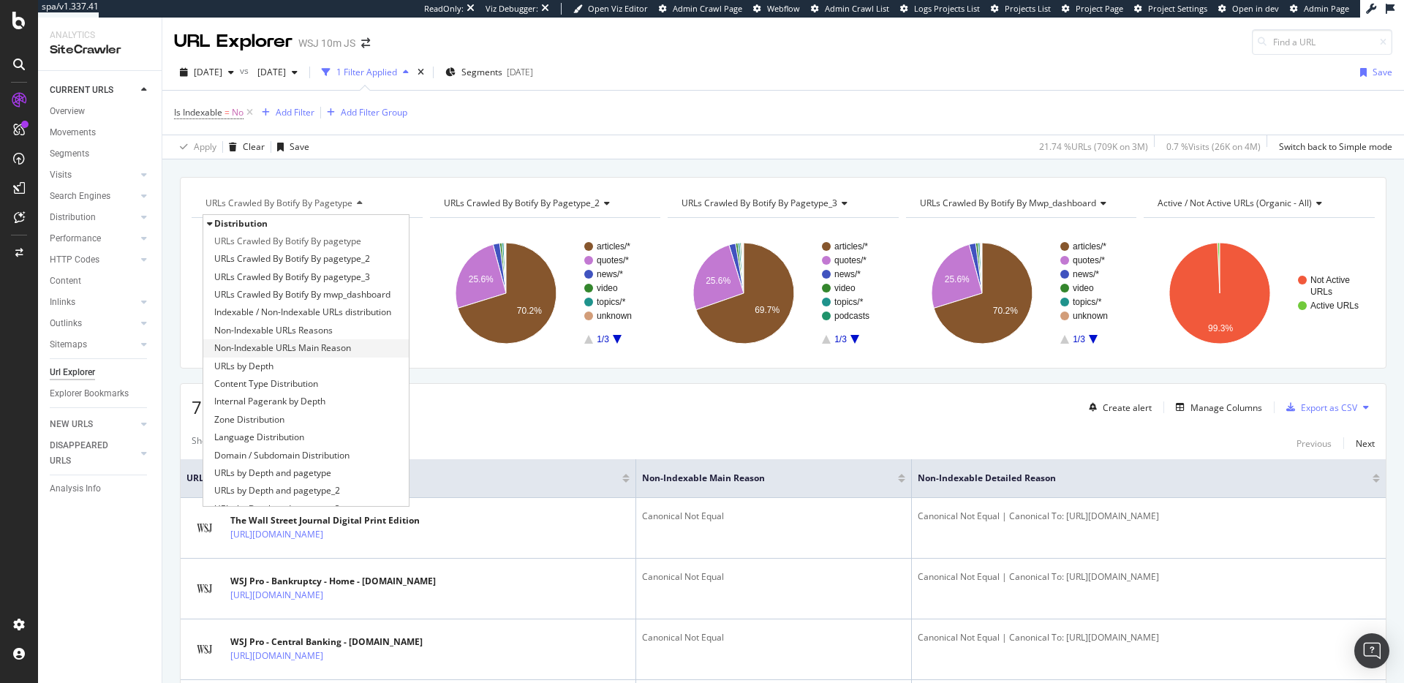
click at [336, 343] on span "Non-Indexable URLs Main Reason" at bounding box center [282, 348] width 137 height 15
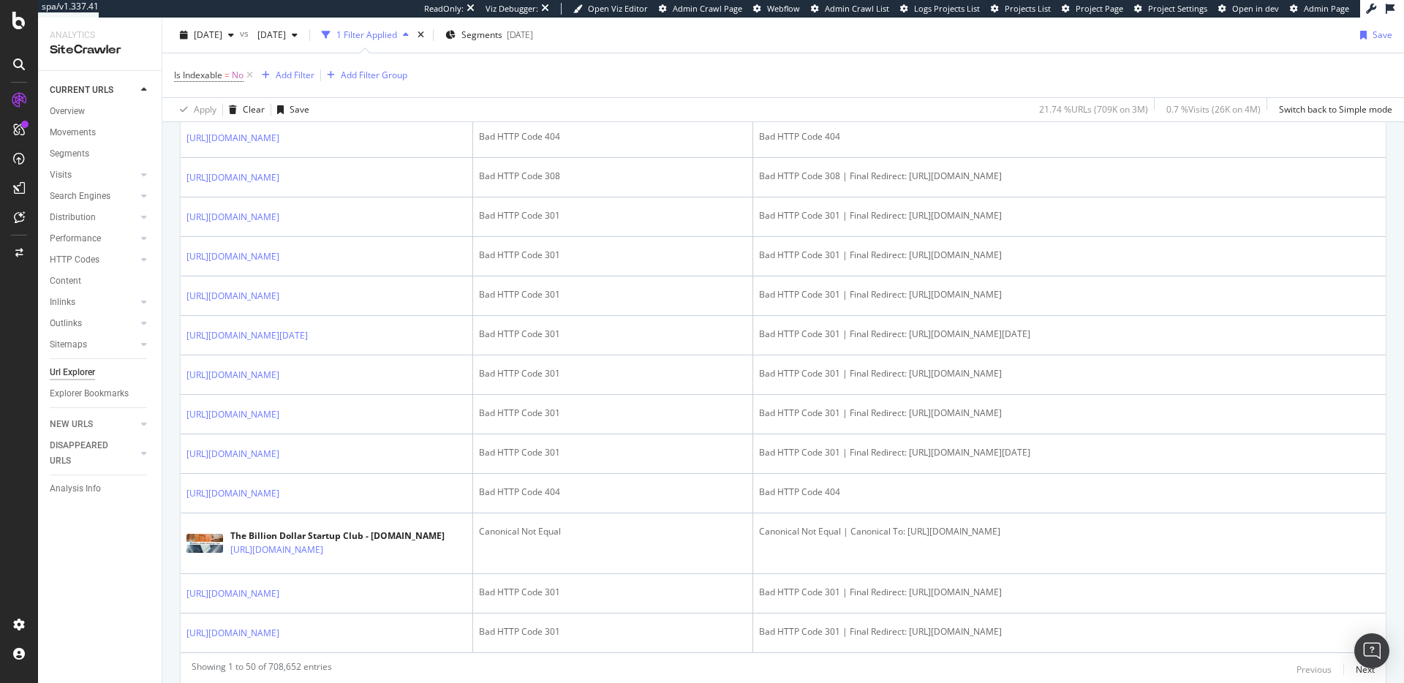
scroll to position [2123, 0]
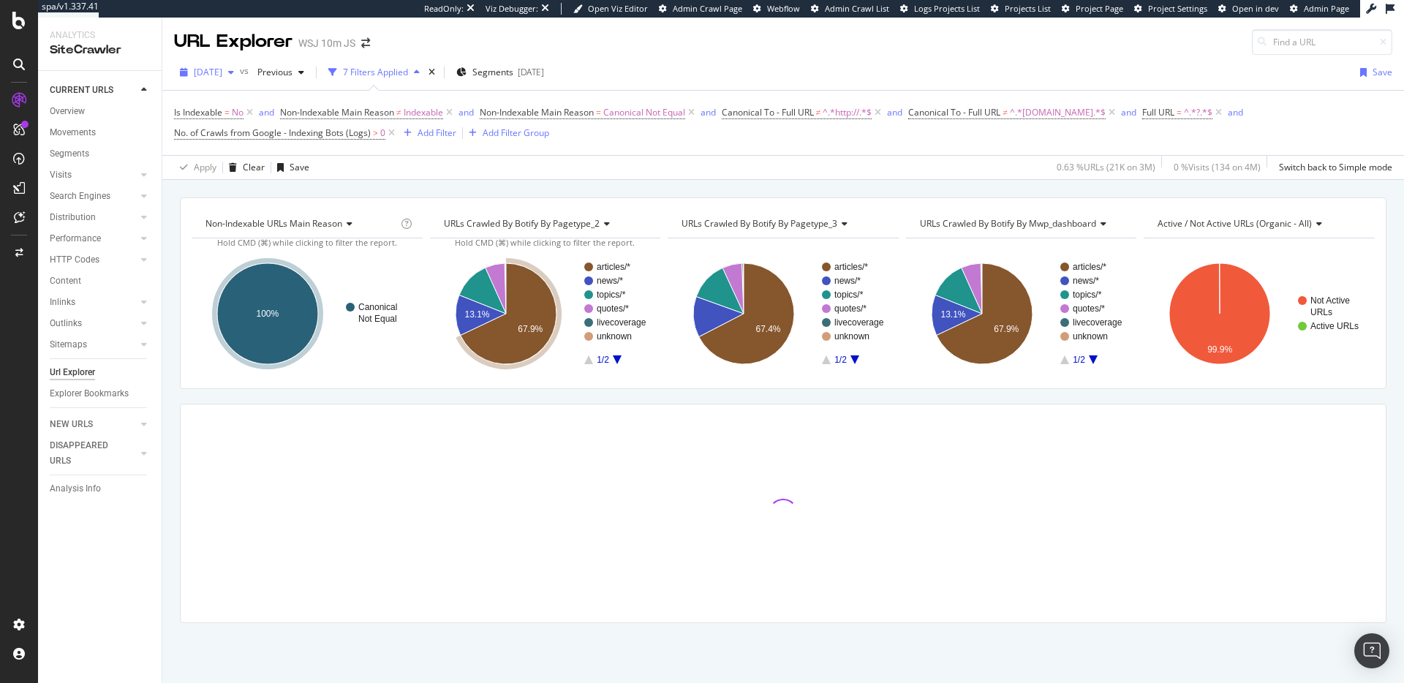
click at [222, 74] on span "[DATE]" at bounding box center [208, 72] width 29 height 12
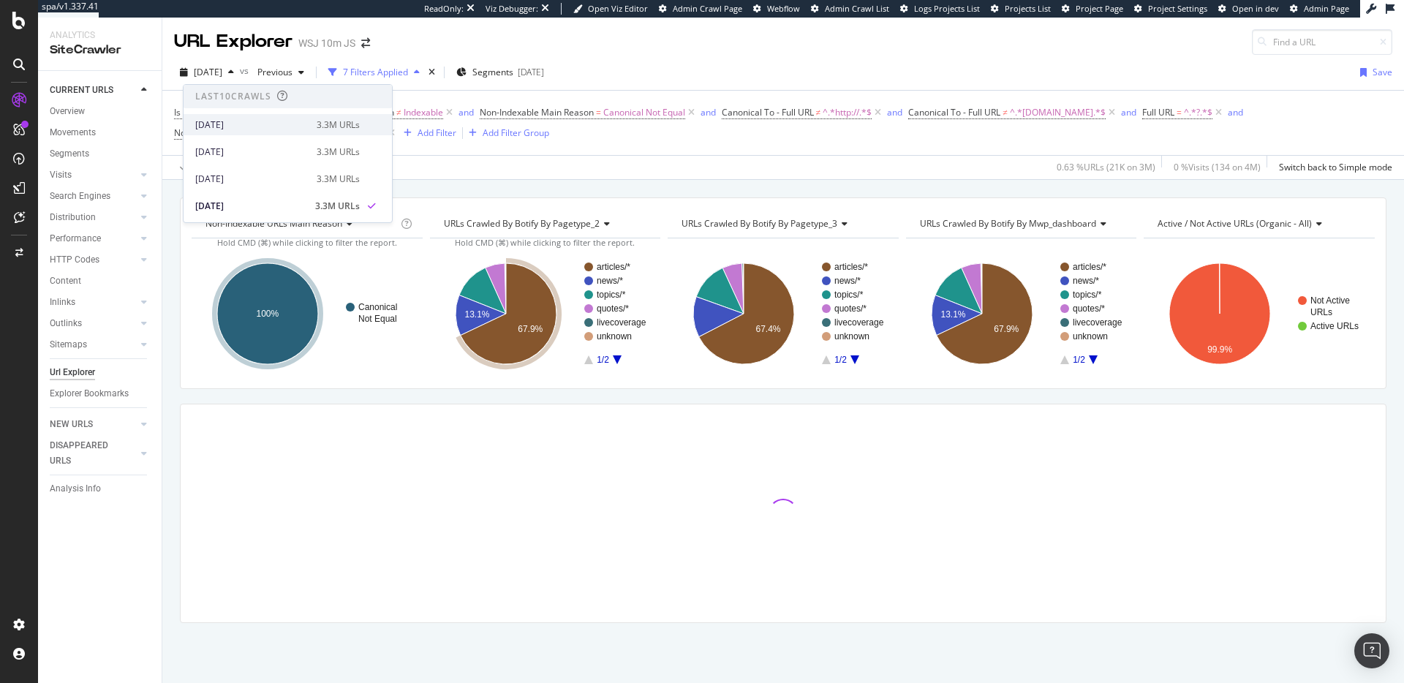
click at [237, 126] on div "[DATE]" at bounding box center [251, 124] width 113 height 13
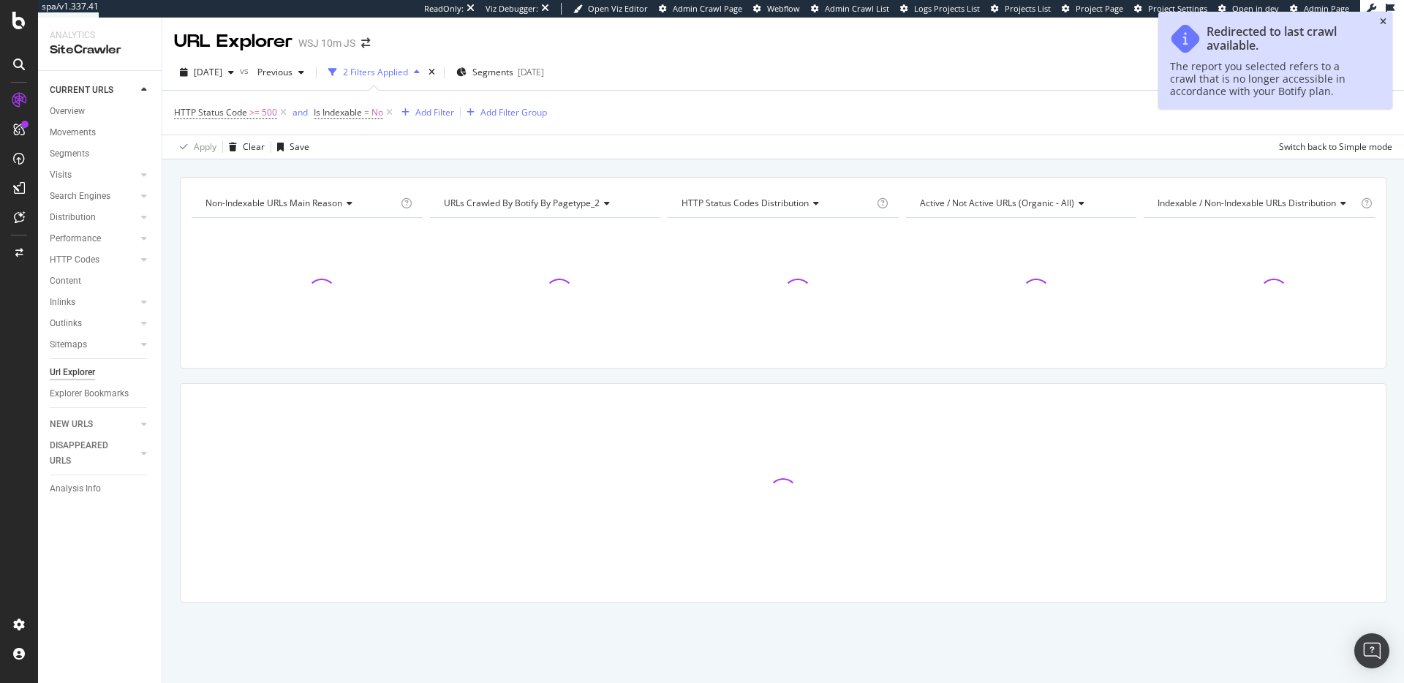
click at [1383, 21] on icon "close toast" at bounding box center [1382, 22] width 7 height 9
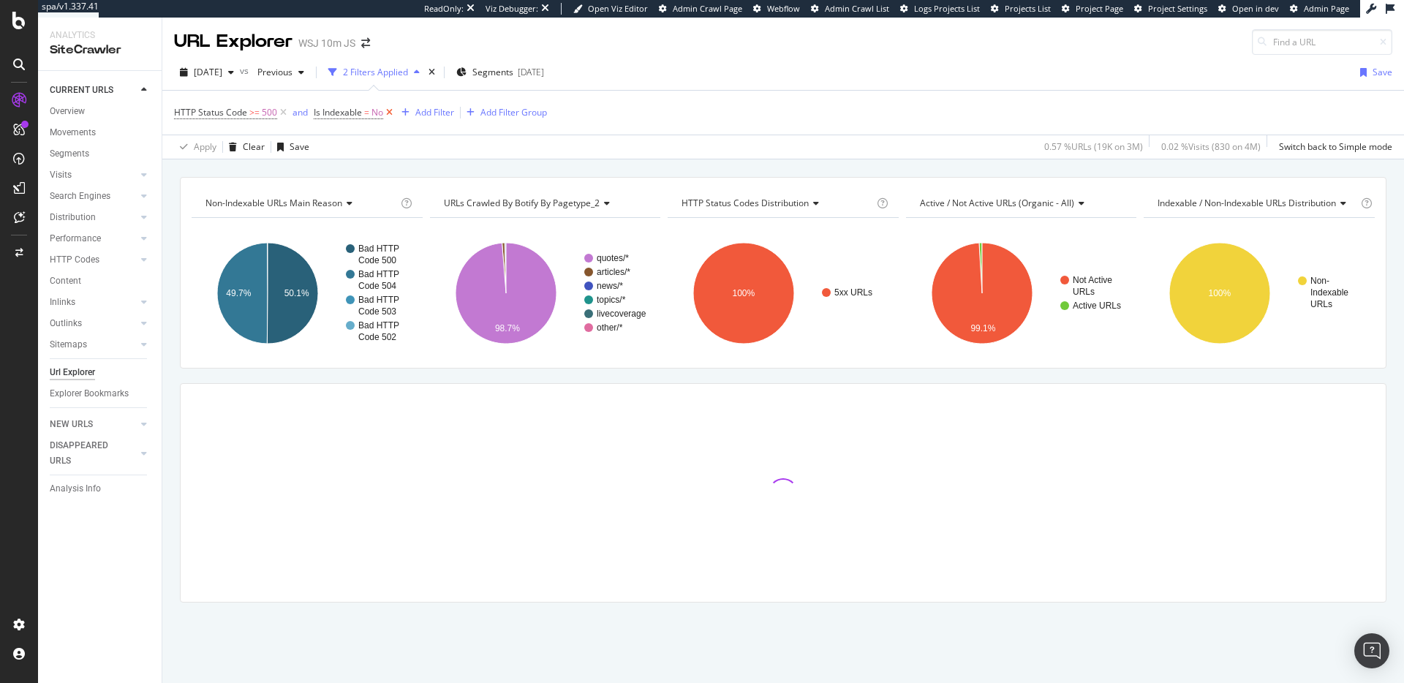
click at [388, 114] on icon at bounding box center [389, 112] width 12 height 15
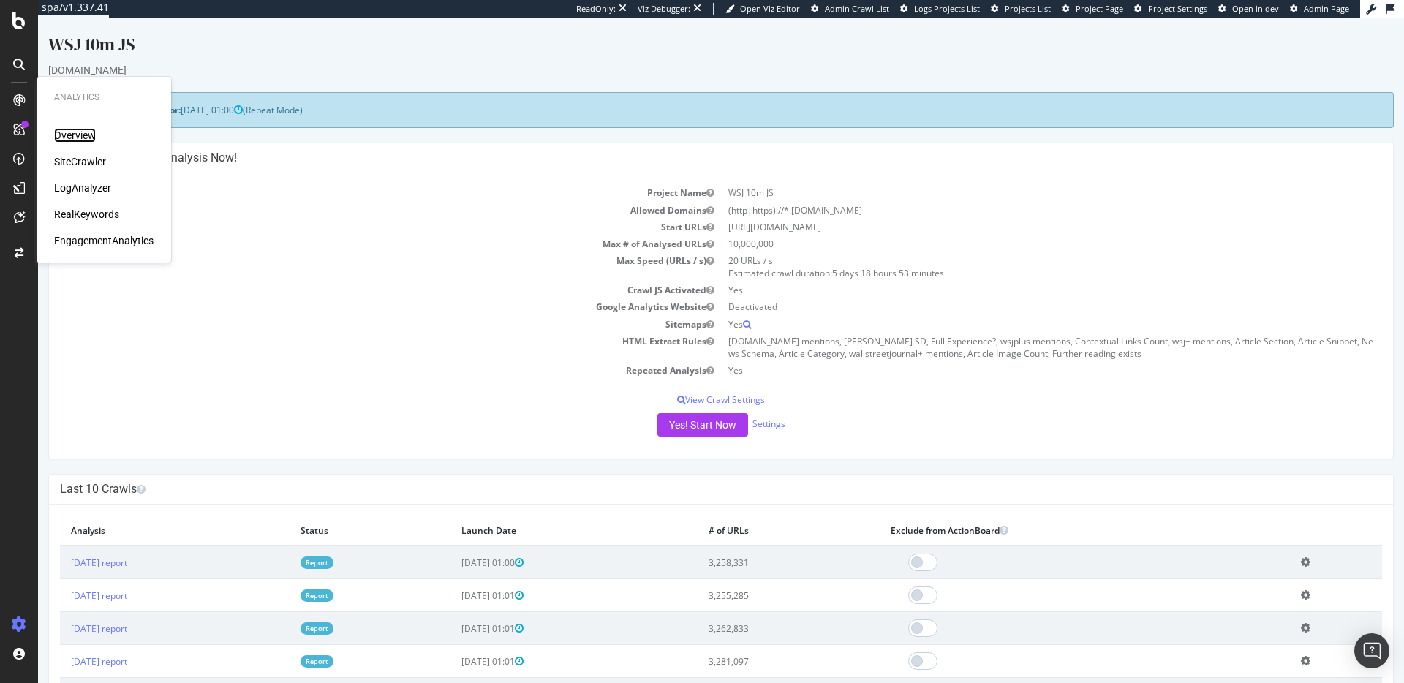
click at [75, 129] on div "Overview" at bounding box center [75, 135] width 42 height 15
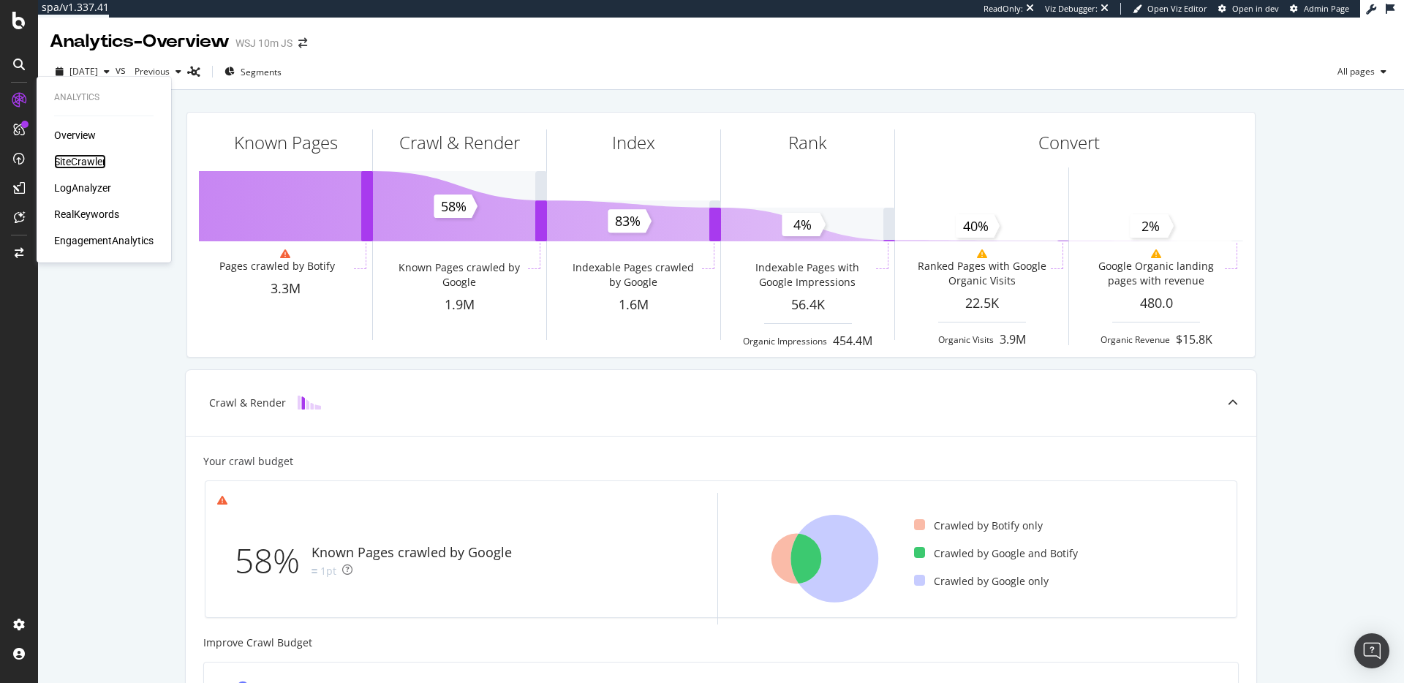
click at [87, 162] on div "SiteCrawler" at bounding box center [80, 161] width 52 height 15
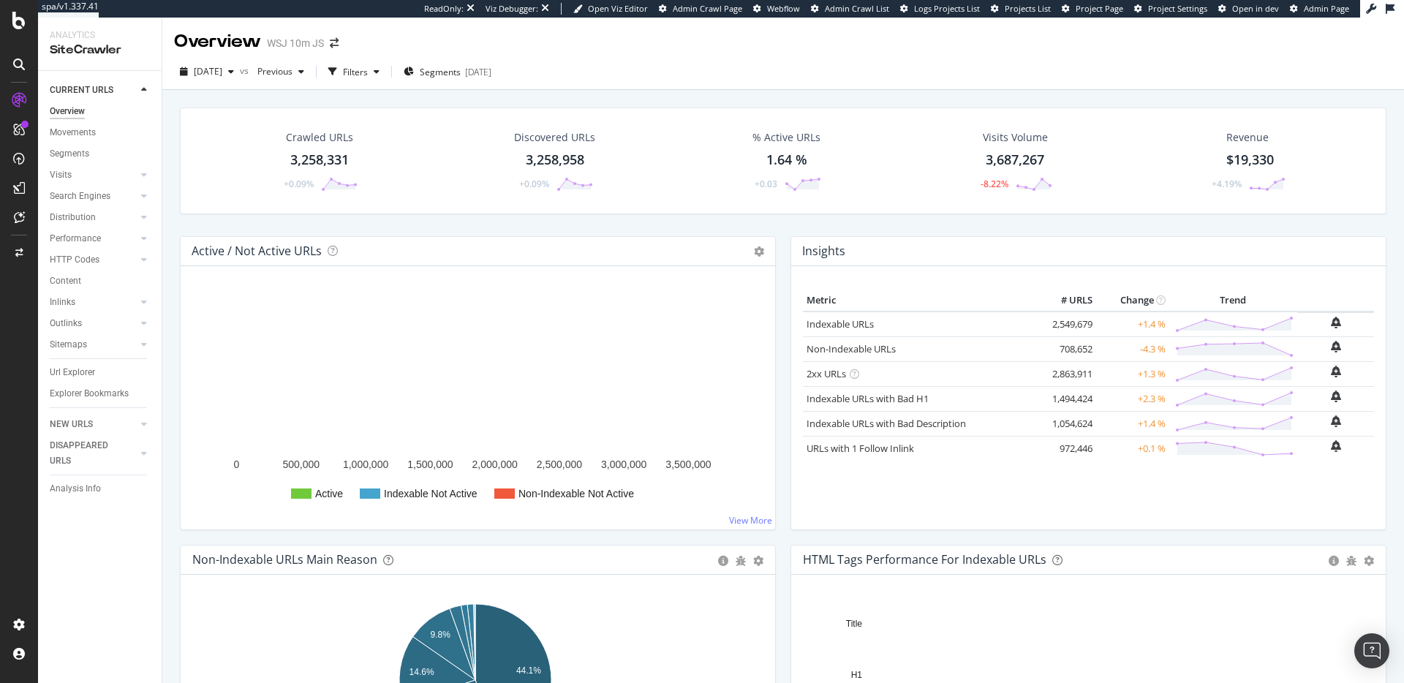
scroll to position [1, 0]
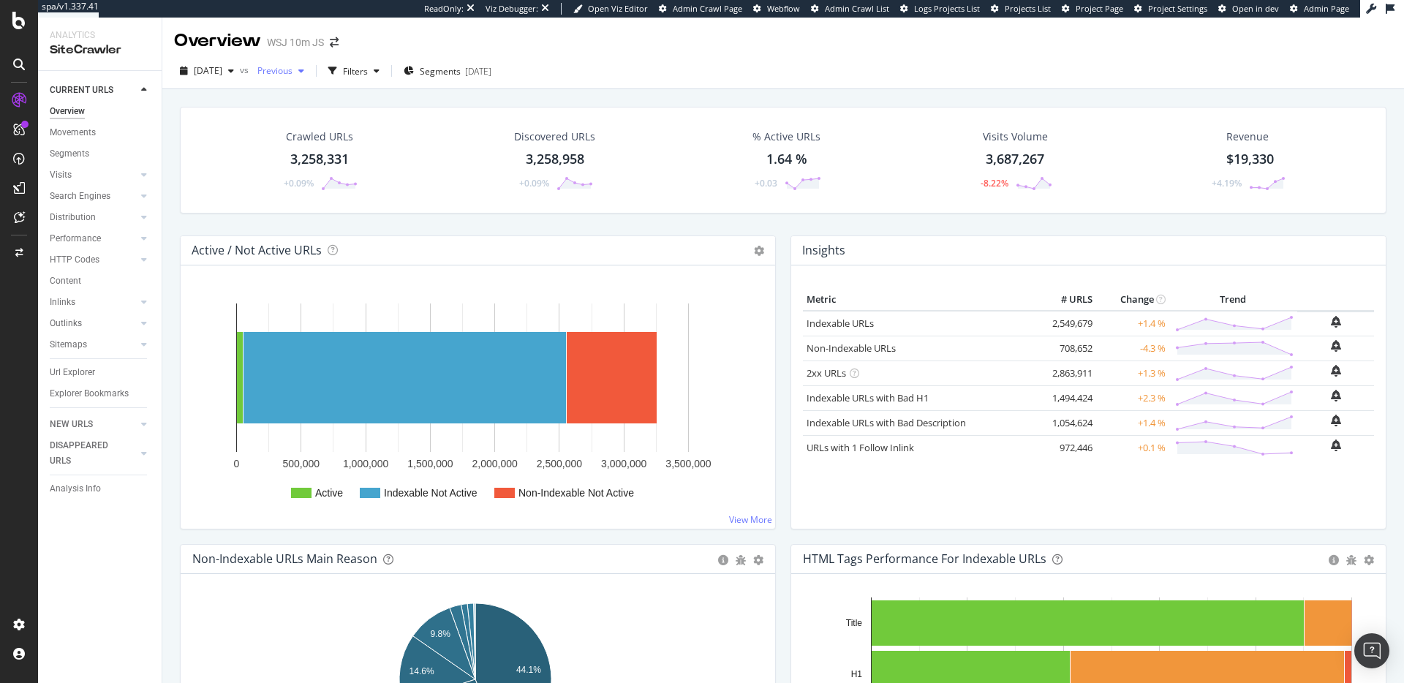
click at [292, 71] on span "Previous" at bounding box center [271, 70] width 41 height 12
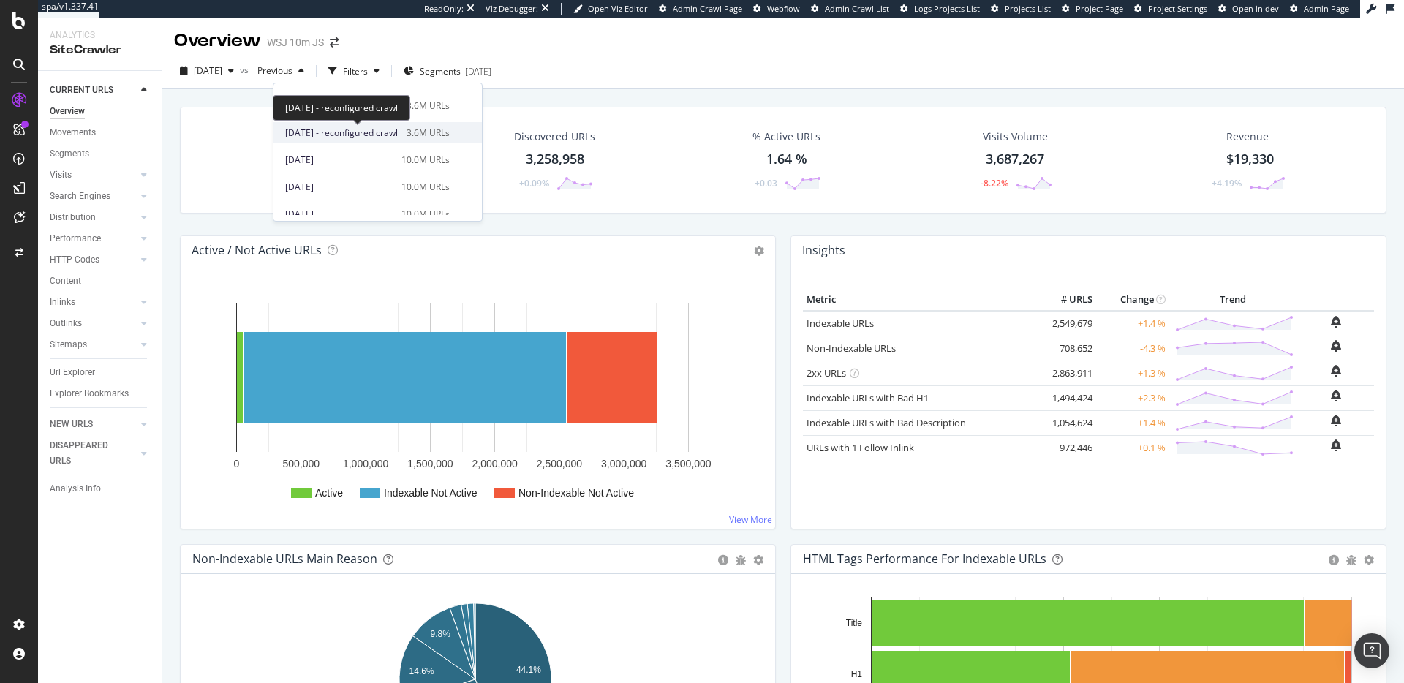
click at [398, 128] on span "2025 Apr. 19th - reconfigured crawl" at bounding box center [341, 132] width 113 height 13
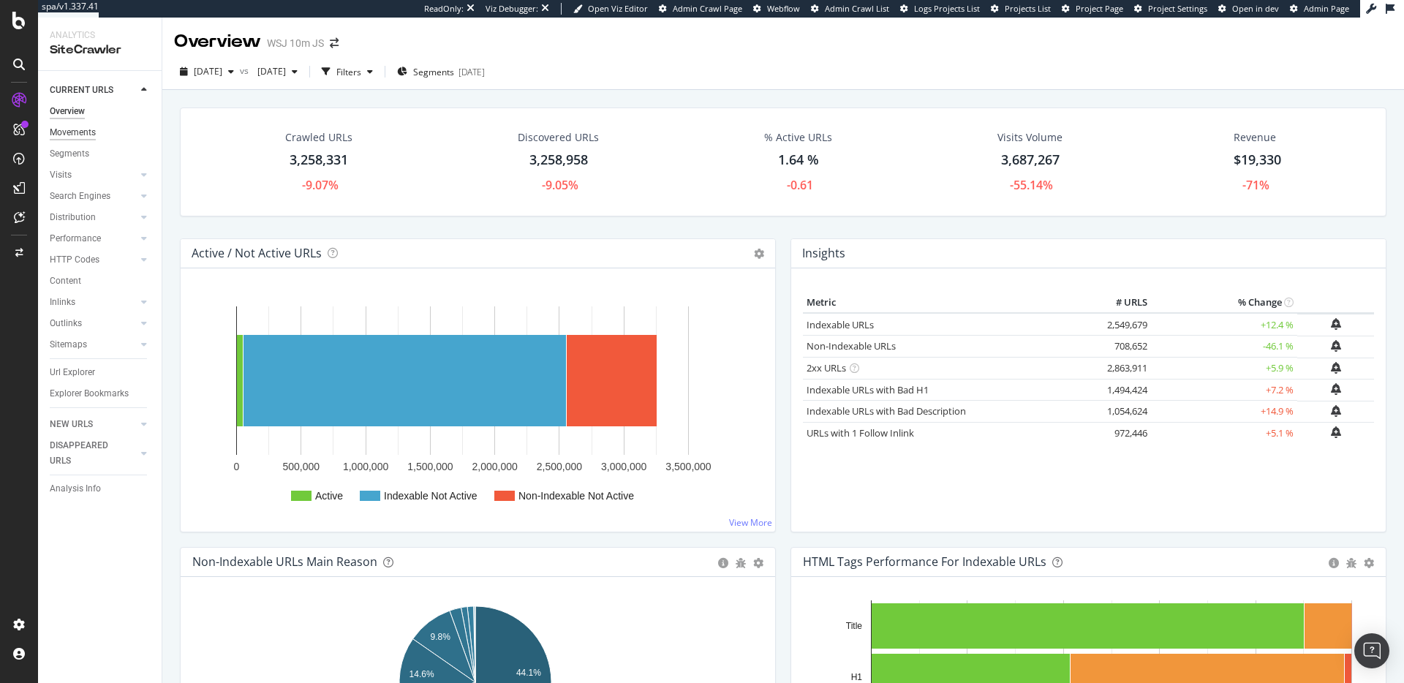
click at [77, 134] on div "Movements" at bounding box center [73, 132] width 46 height 15
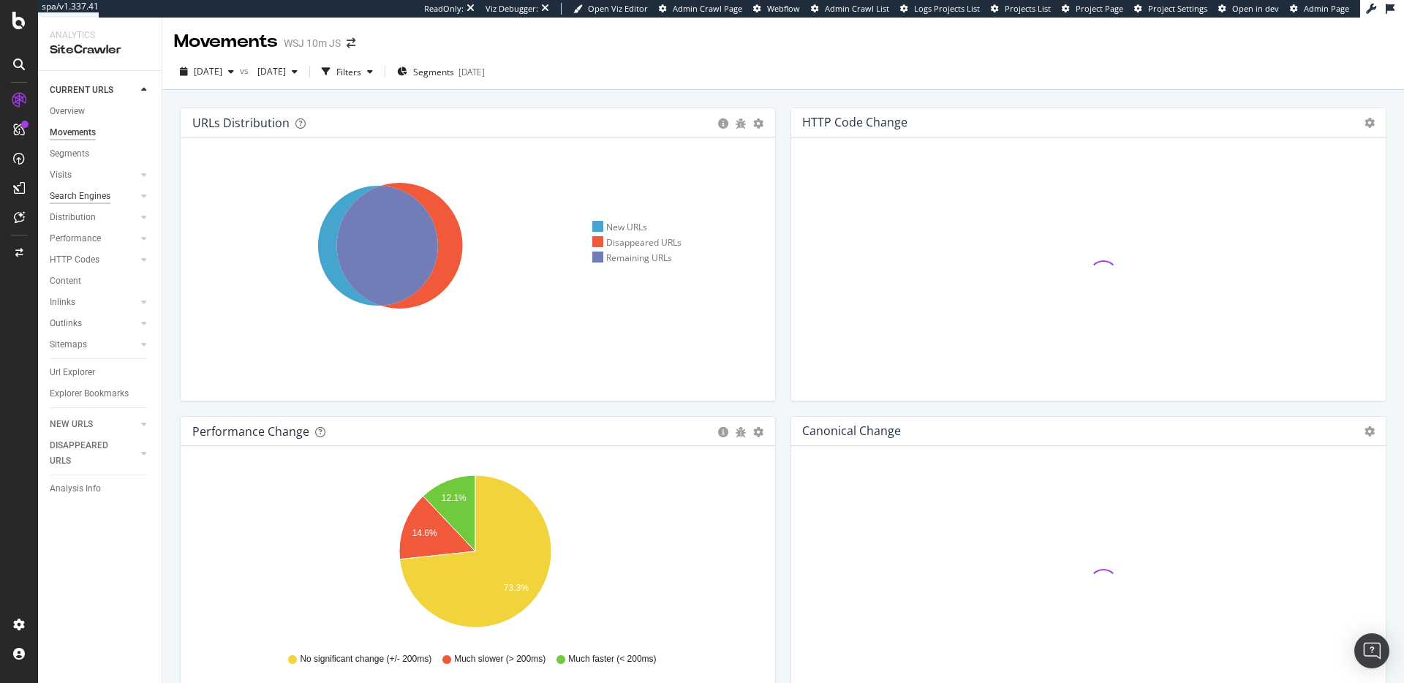
click at [104, 197] on div "Search Engines" at bounding box center [80, 196] width 61 height 15
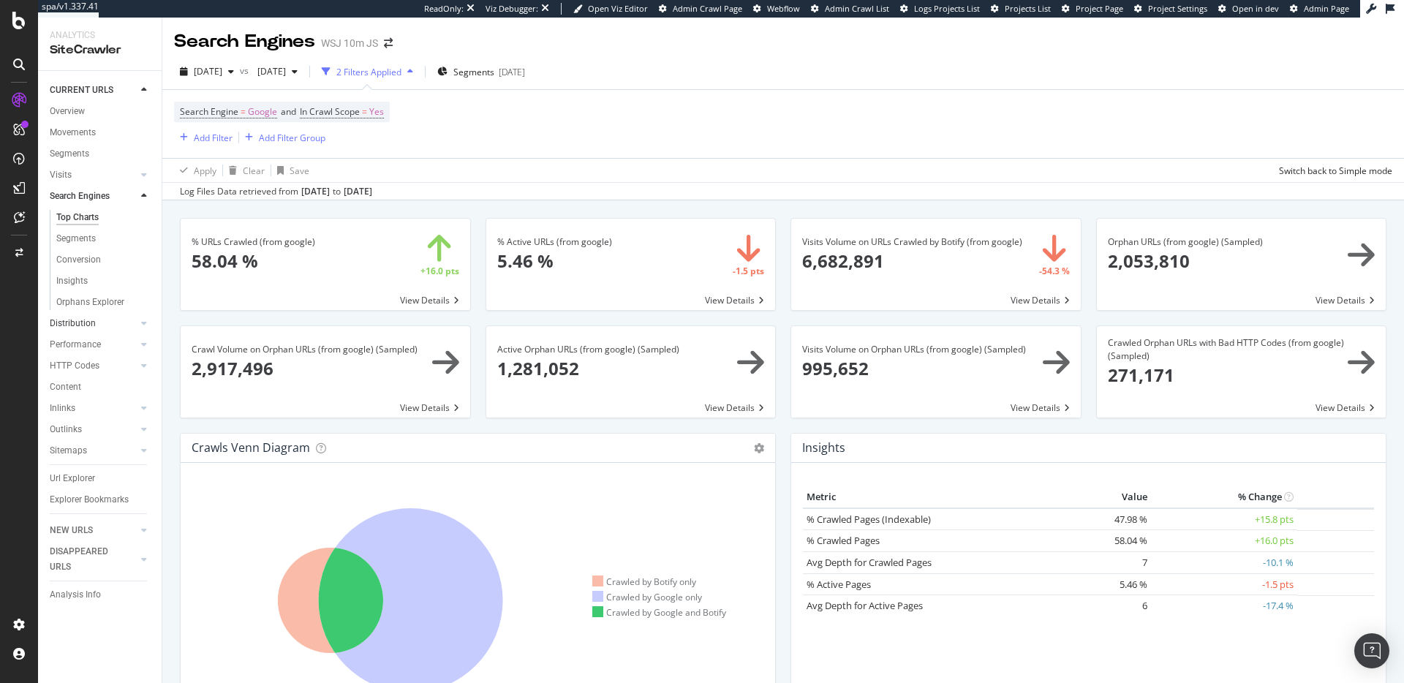
click at [110, 321] on link "Distribution" at bounding box center [93, 323] width 87 height 15
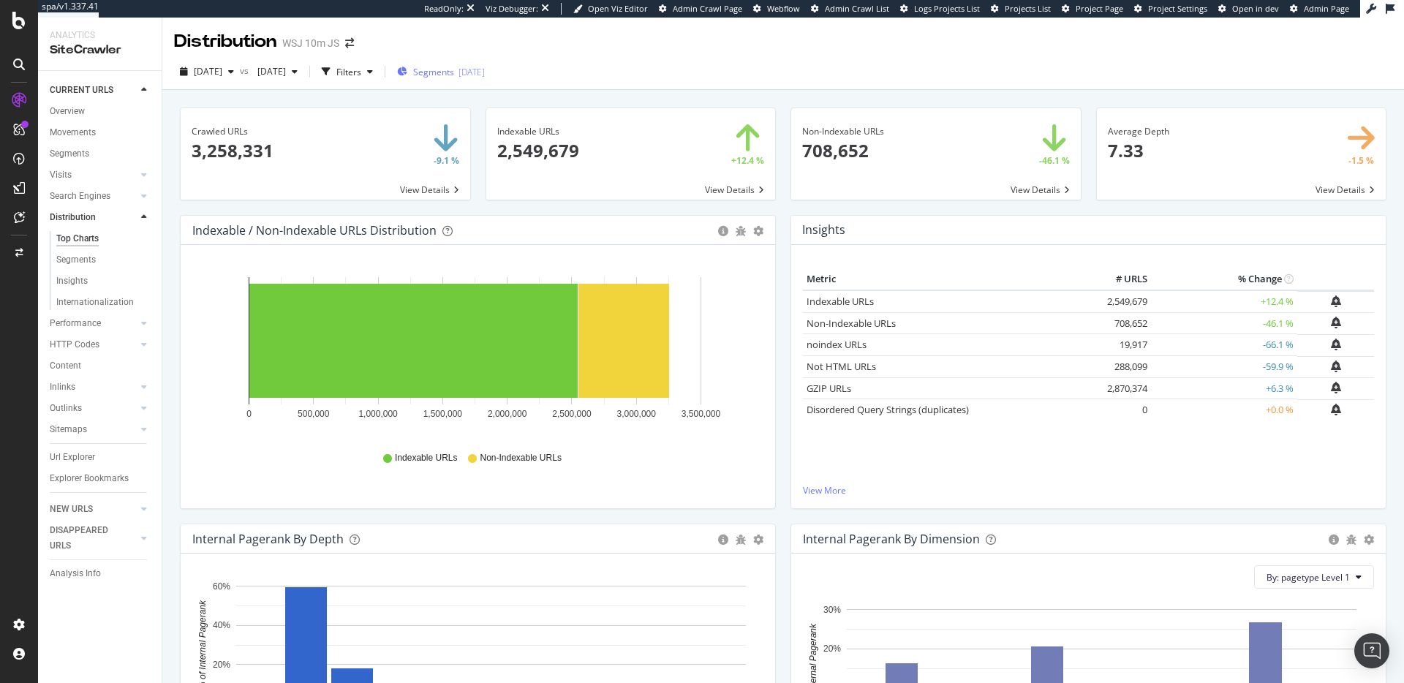
click at [454, 66] on span "Segments" at bounding box center [433, 72] width 41 height 12
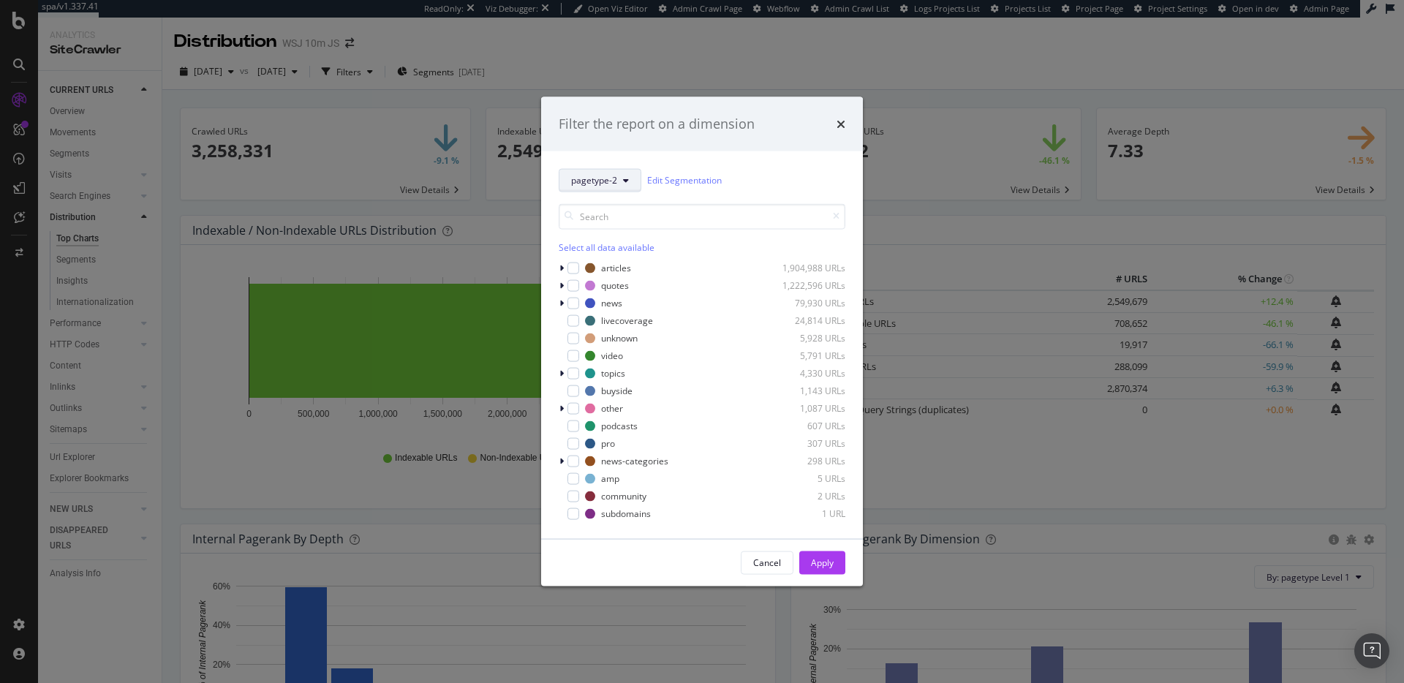
click at [602, 172] on button "pagetype-2" at bounding box center [600, 179] width 83 height 23
click at [618, 280] on span "pagetype-3" at bounding box center [618, 286] width 94 height 13
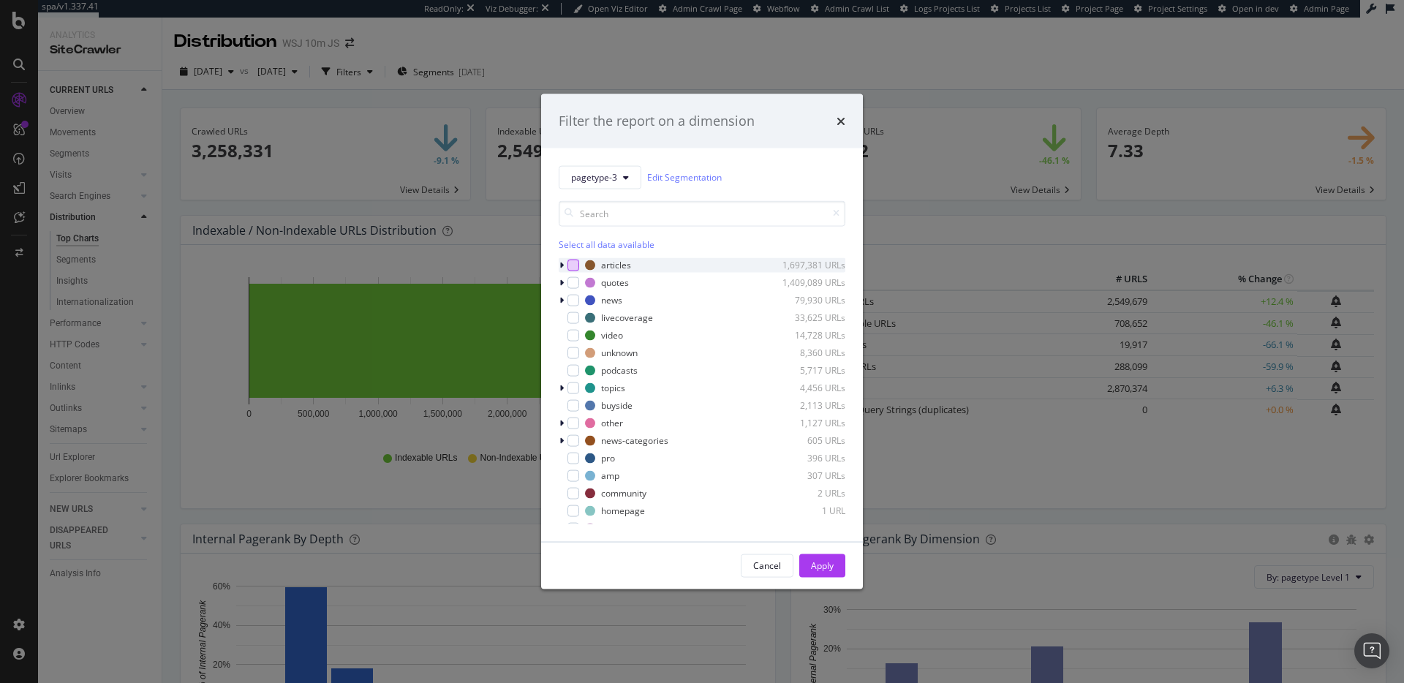
click at [574, 262] on div "modal" at bounding box center [573, 265] width 12 height 12
drag, startPoint x: 816, startPoint y: 567, endPoint x: 830, endPoint y: 225, distance: 342.4
click at [816, 567] on div "Apply" at bounding box center [822, 565] width 23 height 12
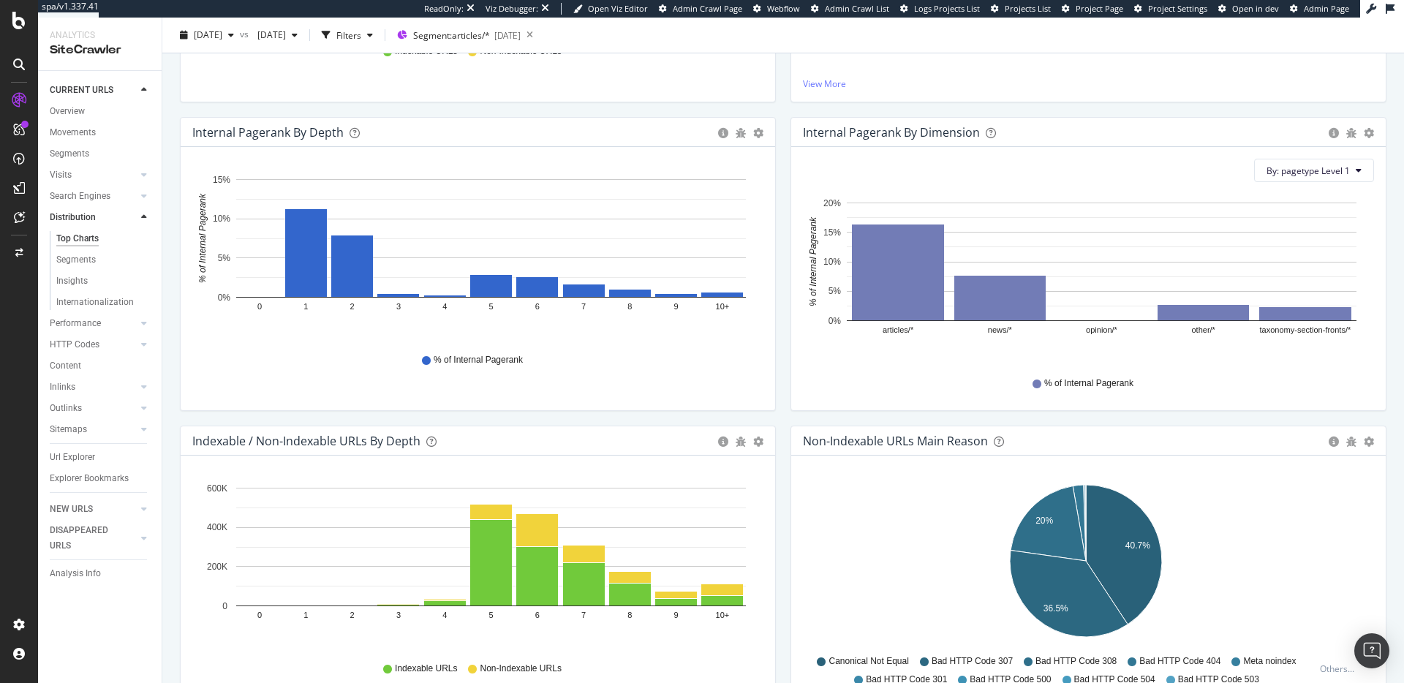
scroll to position [575, 0]
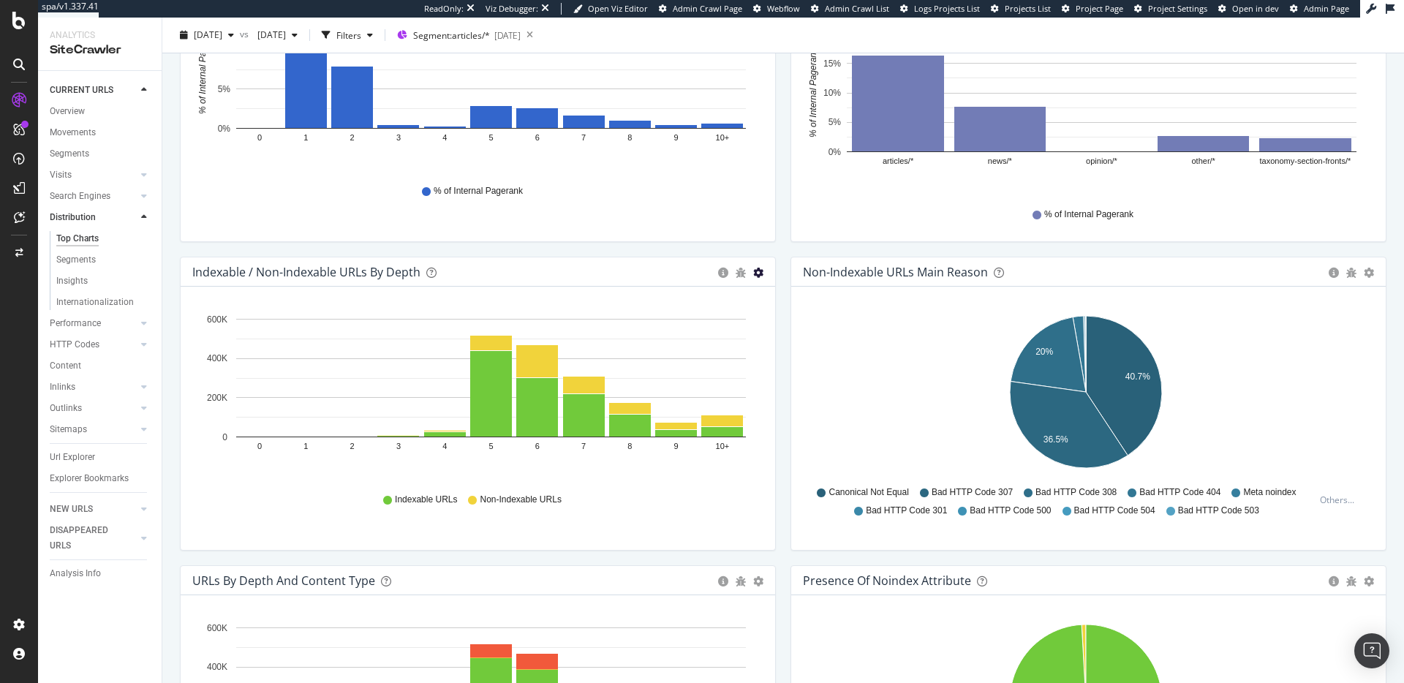
click at [753, 270] on icon "gear" at bounding box center [758, 273] width 10 height 10
click at [708, 352] on span "Table" at bounding box center [707, 355] width 133 height 20
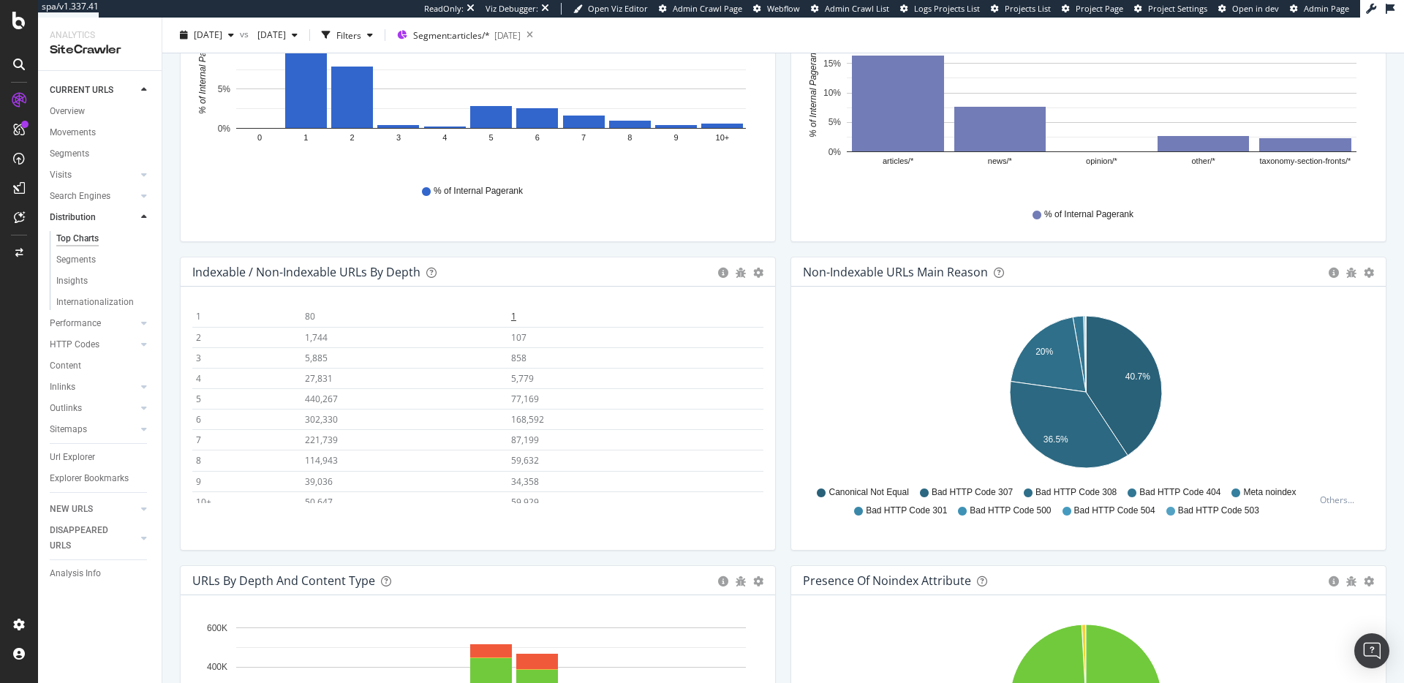
scroll to position [65, 0]
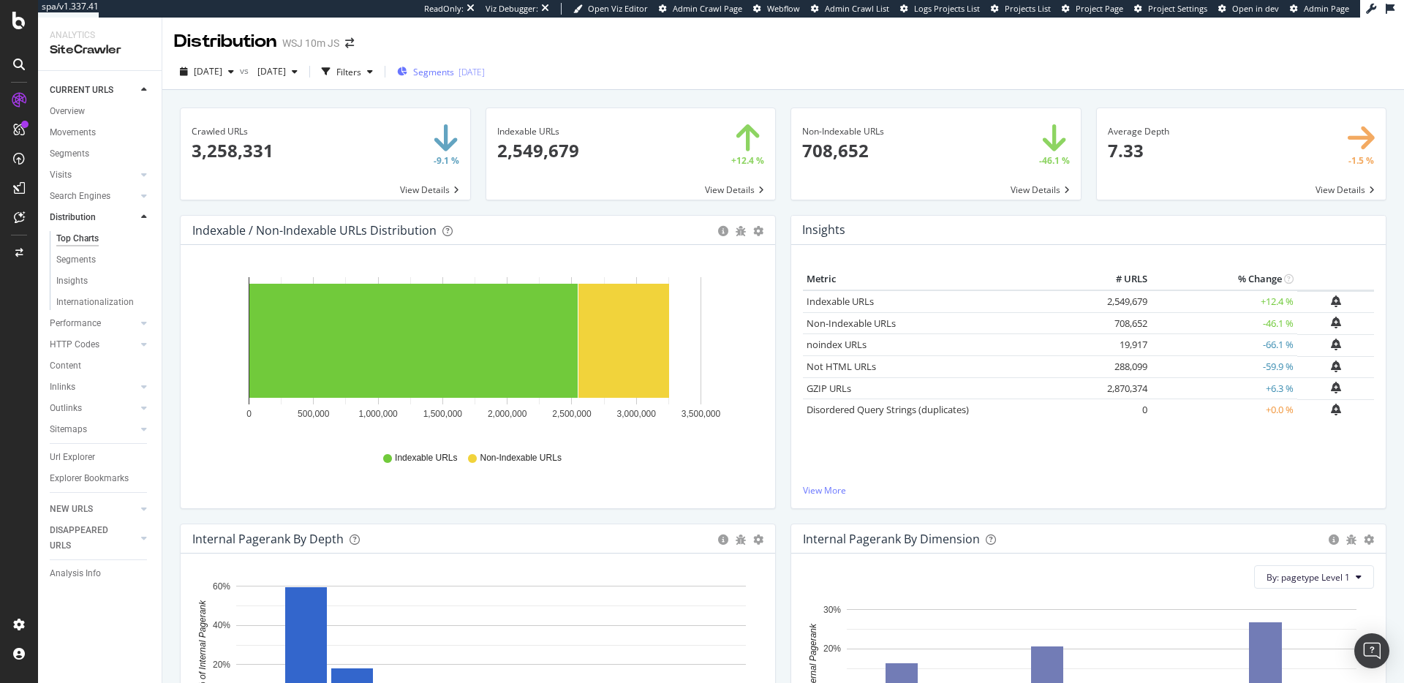
click at [485, 73] on div "[DATE]" at bounding box center [471, 72] width 26 height 12
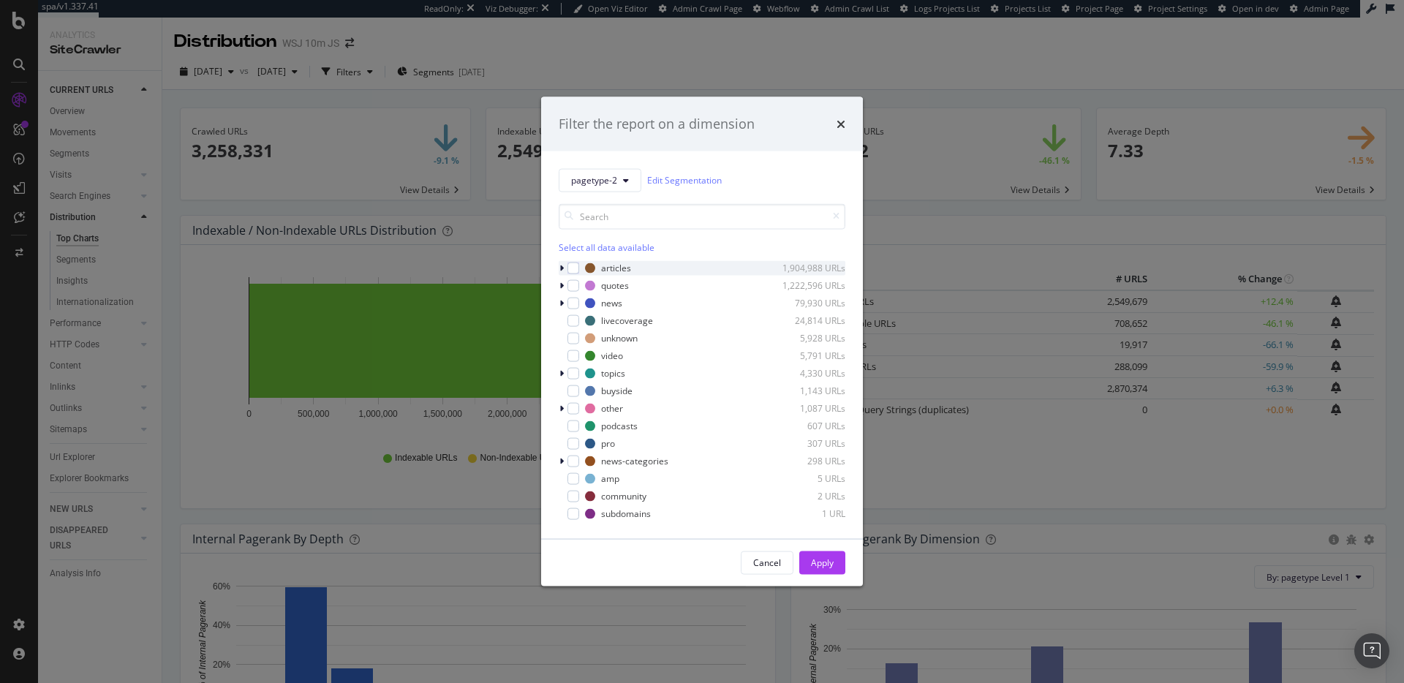
click at [561, 269] on icon "modal" at bounding box center [561, 267] width 4 height 9
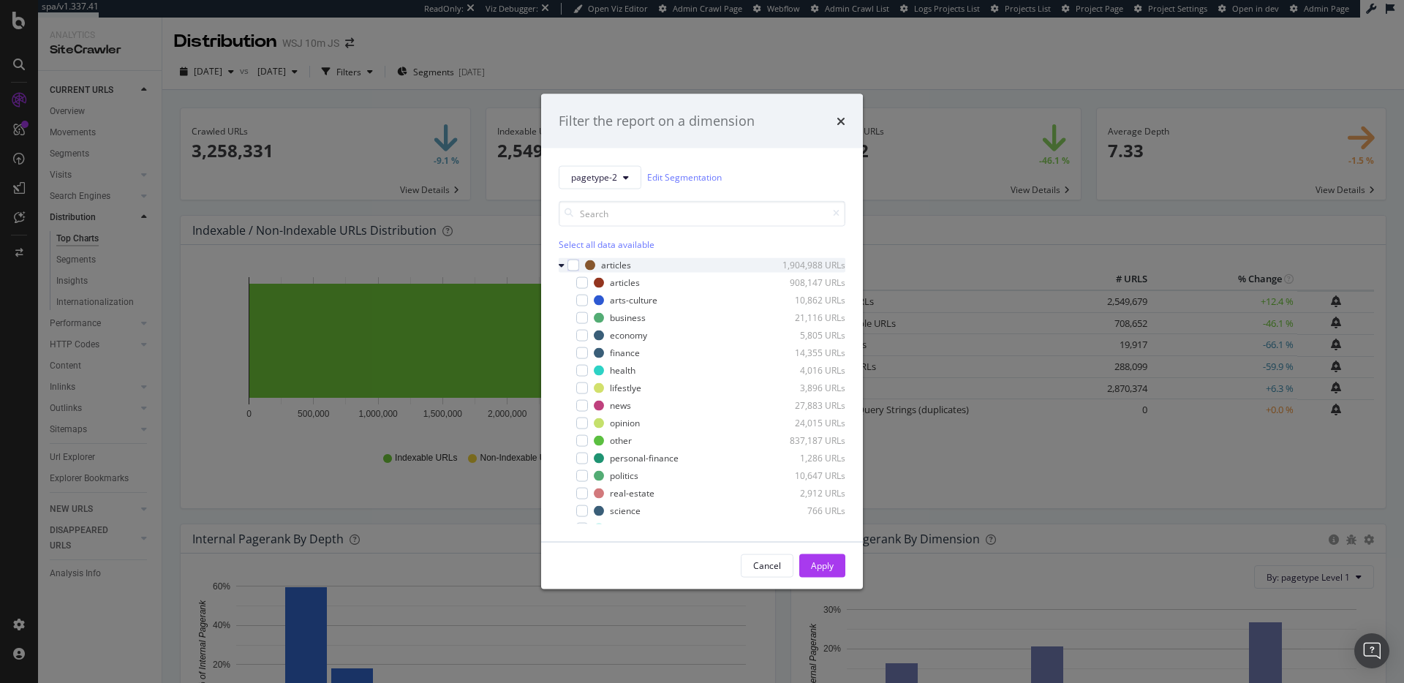
click at [561, 268] on icon "modal" at bounding box center [562, 264] width 6 height 9
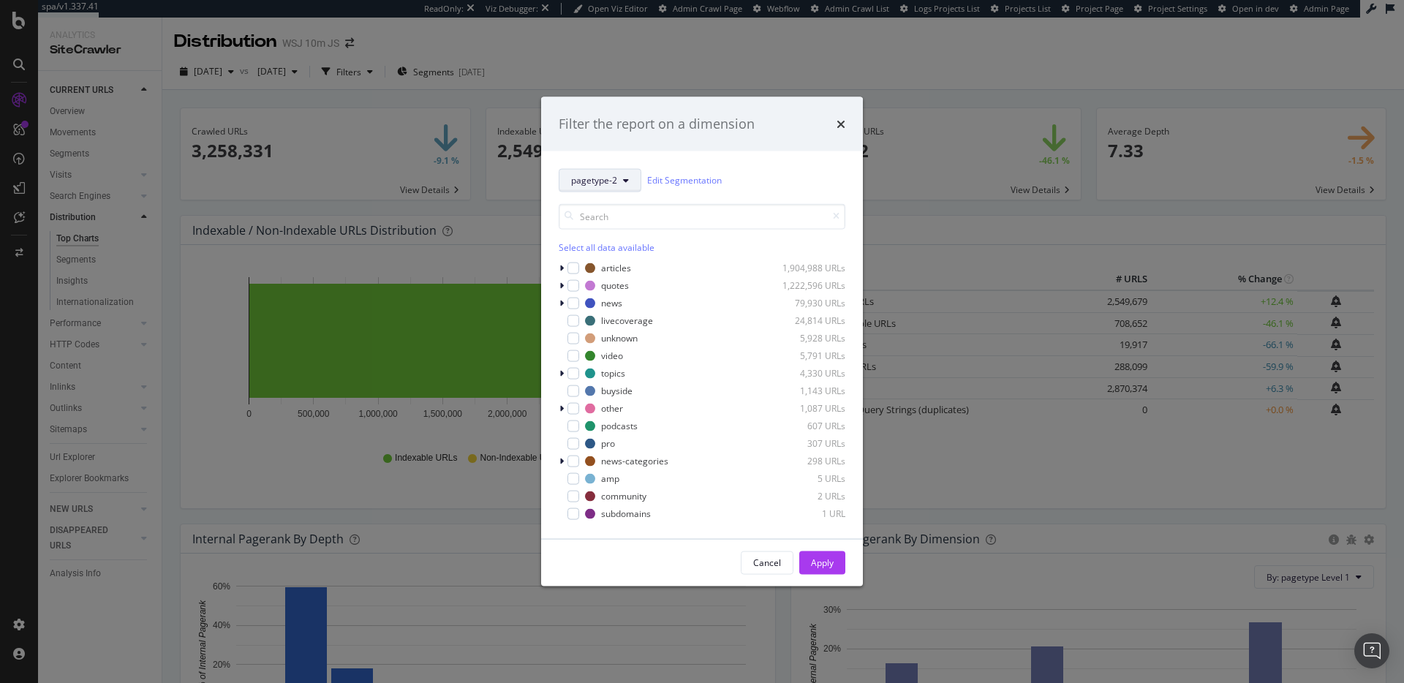
click at [602, 189] on button "pagetype-2" at bounding box center [600, 179] width 83 height 23
click at [617, 281] on span "pagetype-3" at bounding box center [618, 286] width 94 height 13
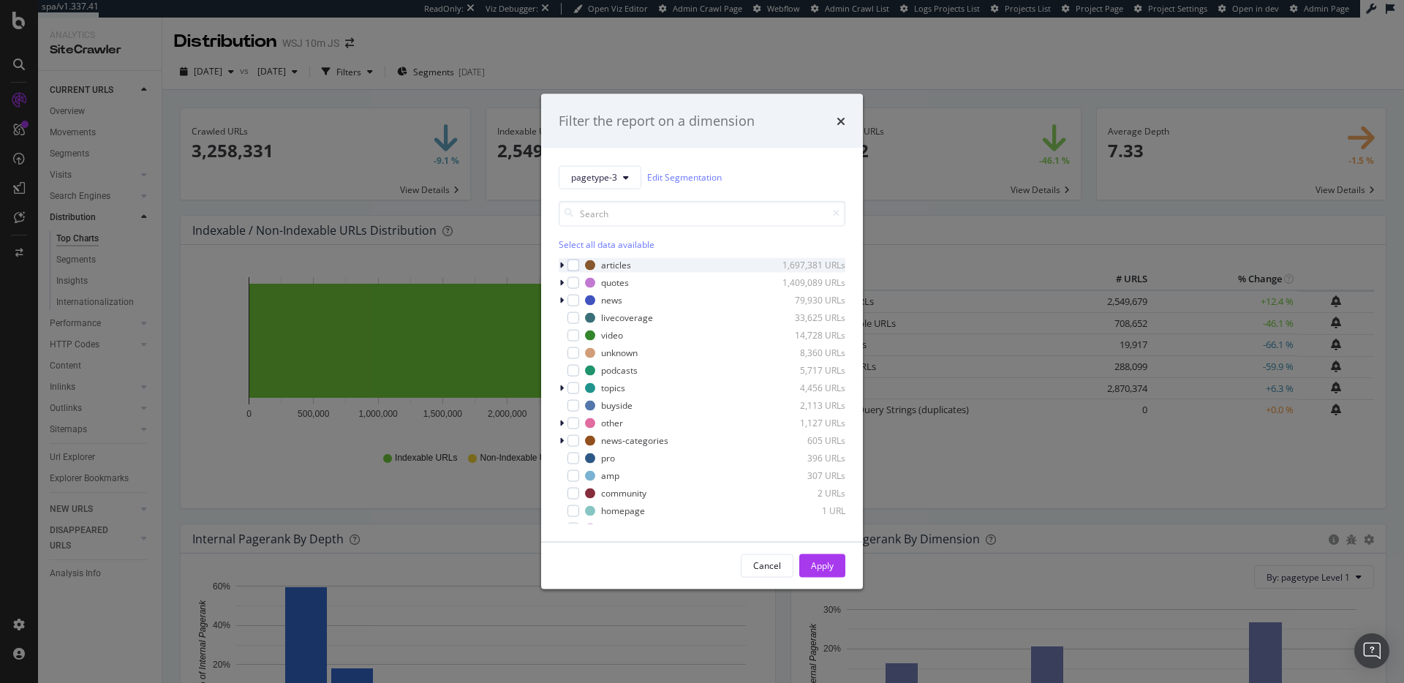
click at [559, 264] on icon "modal" at bounding box center [561, 264] width 4 height 9
click at [561, 267] on icon "modal" at bounding box center [562, 264] width 6 height 9
click at [573, 266] on div "modal" at bounding box center [573, 265] width 12 height 12
click at [828, 561] on div "Apply" at bounding box center [822, 565] width 23 height 12
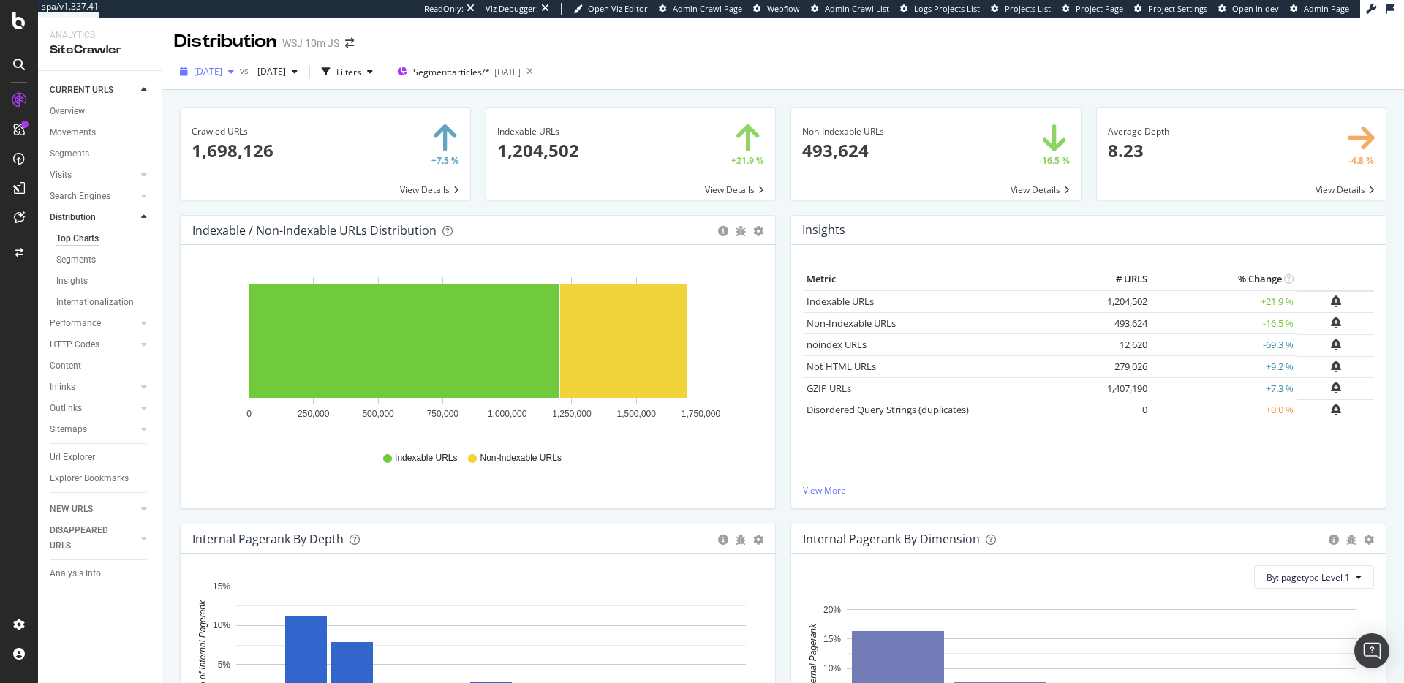
click at [222, 73] on span "2025 Sep. 20th" at bounding box center [208, 71] width 29 height 12
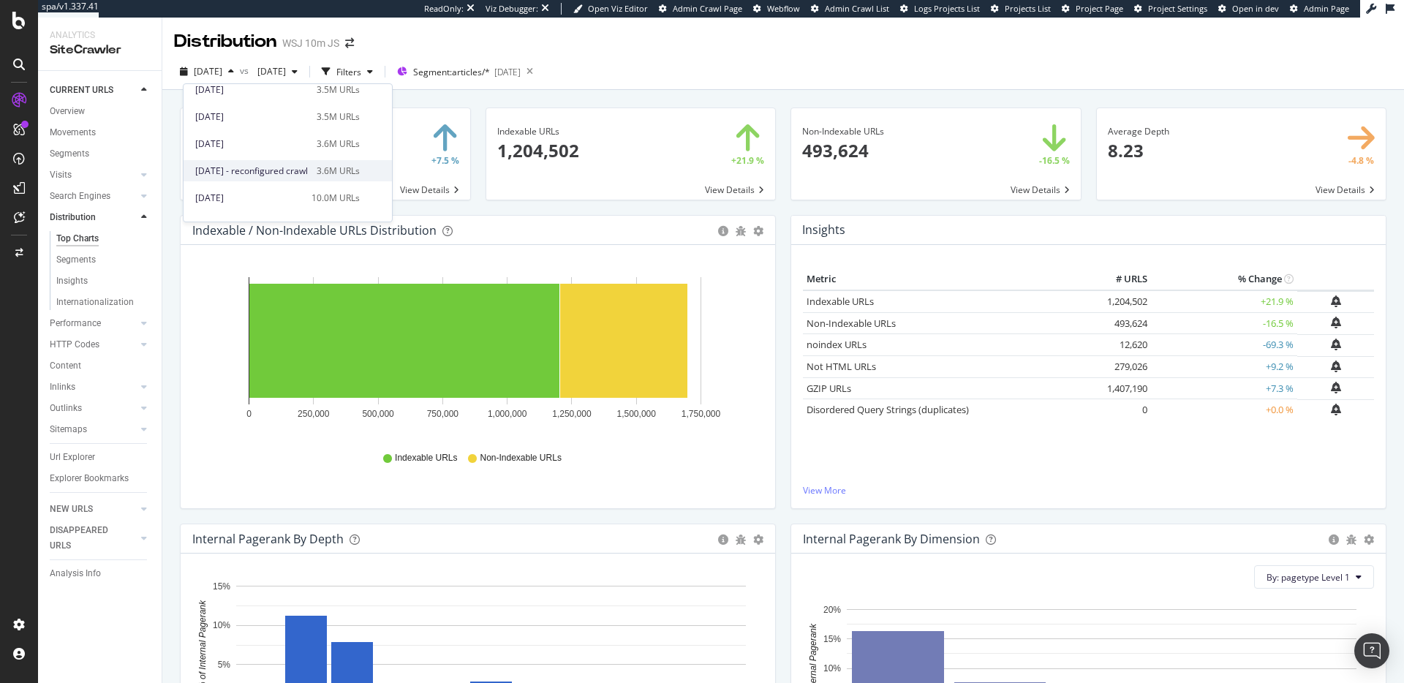
click at [273, 161] on div "2025 Apr. 19th - reconfigured crawl 3.6M URLs" at bounding box center [287, 170] width 208 height 21
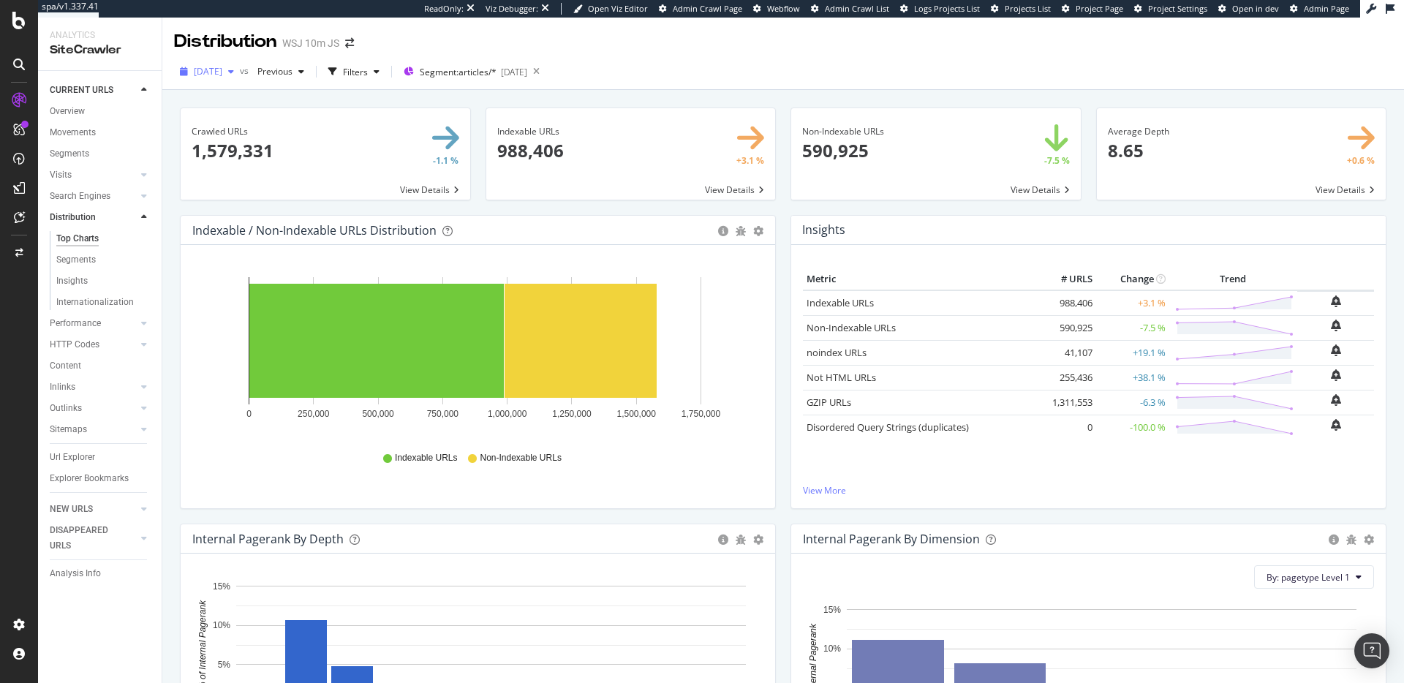
click at [222, 75] on span "2025 Apr. 19th" at bounding box center [208, 71] width 29 height 12
click at [295, 196] on div "[DATE]" at bounding box center [253, 200] width 117 height 13
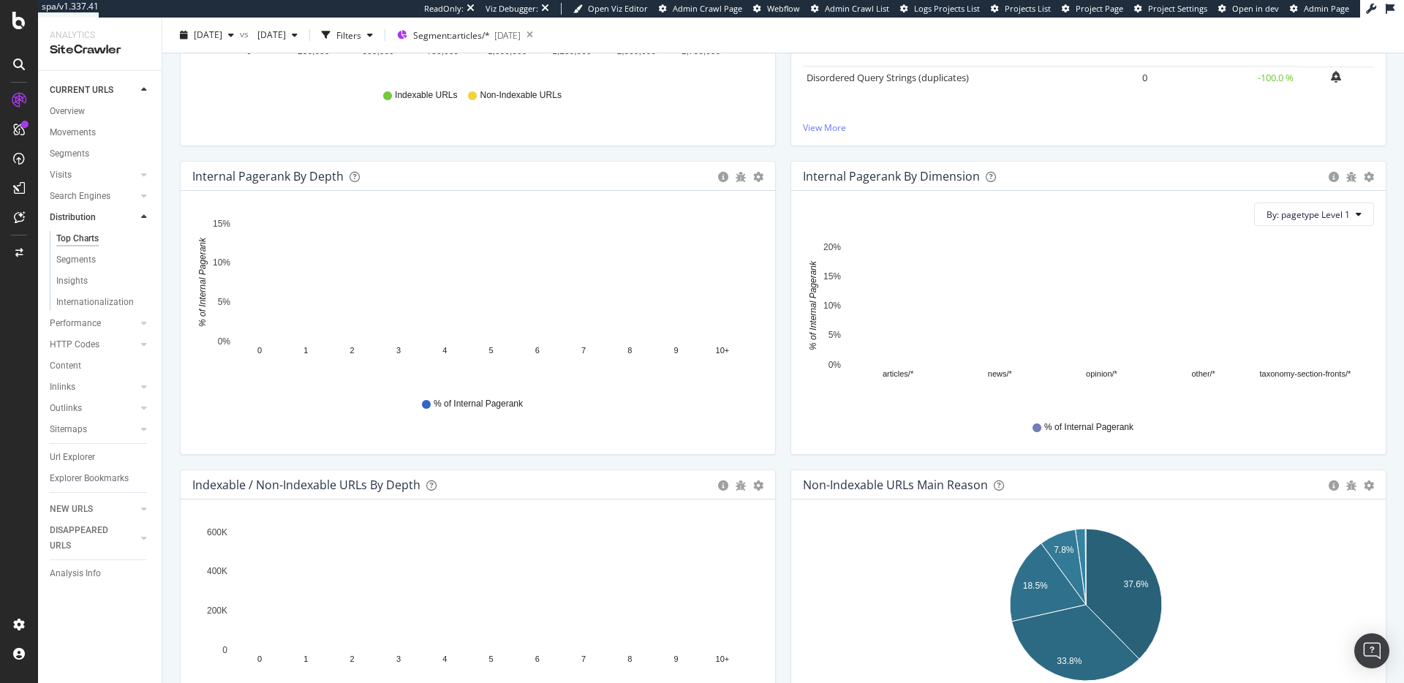
scroll to position [596, 0]
